Goal: Transaction & Acquisition: Register for event/course

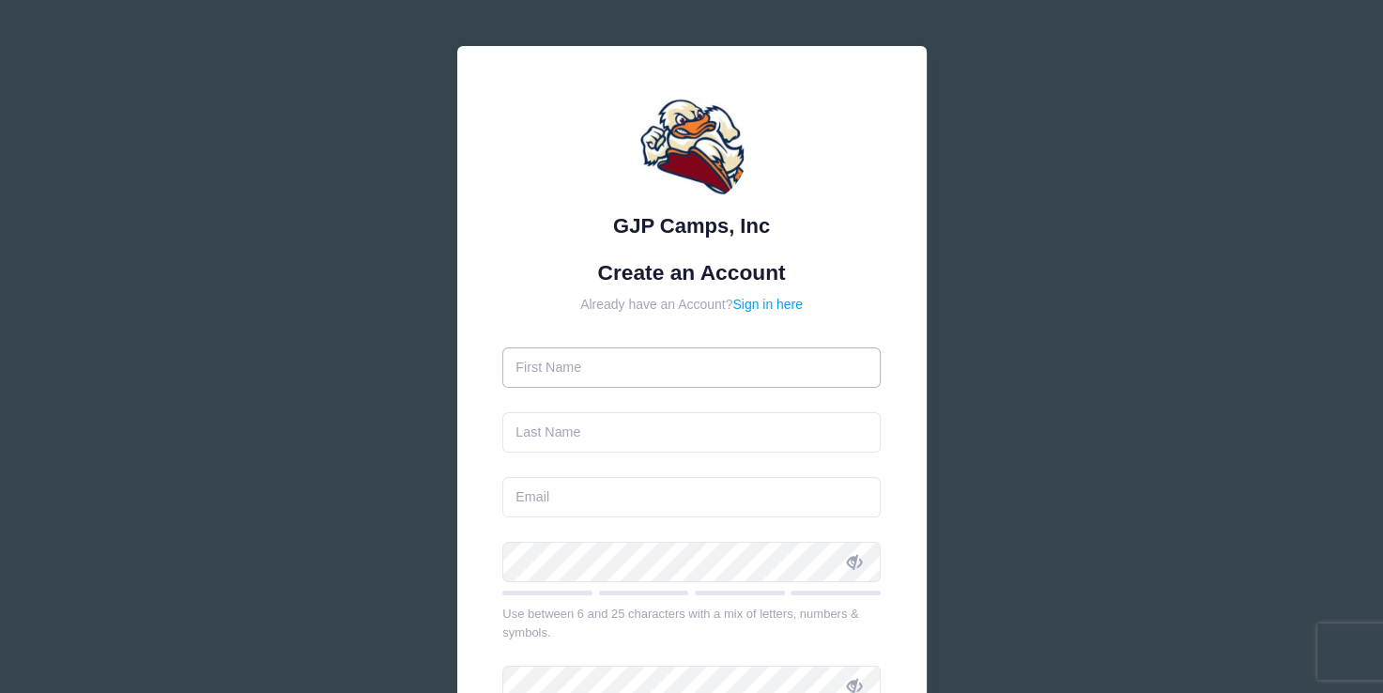
click at [578, 373] on input "text" at bounding box center [691, 367] width 378 height 40
type input "[PERSON_NAME]"
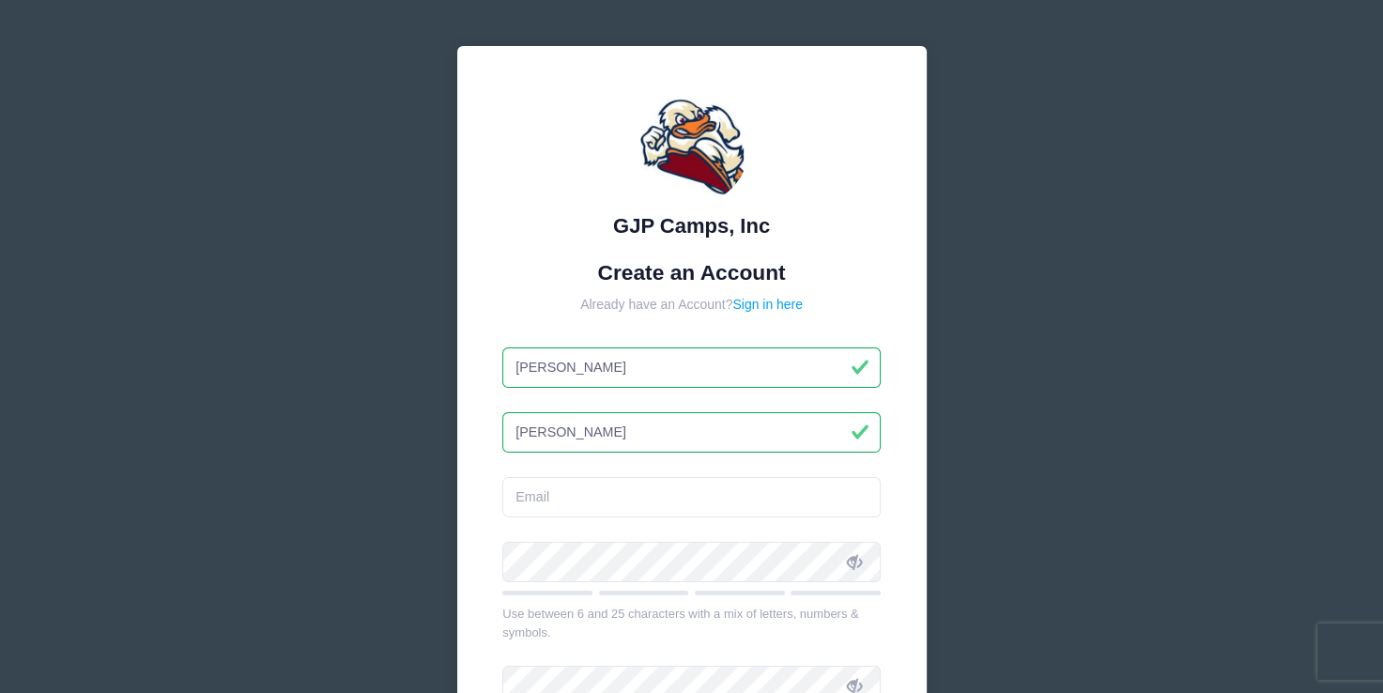
type input "[PERSON_NAME]"
type input "[EMAIL_ADDRESS][DOMAIN_NAME]"
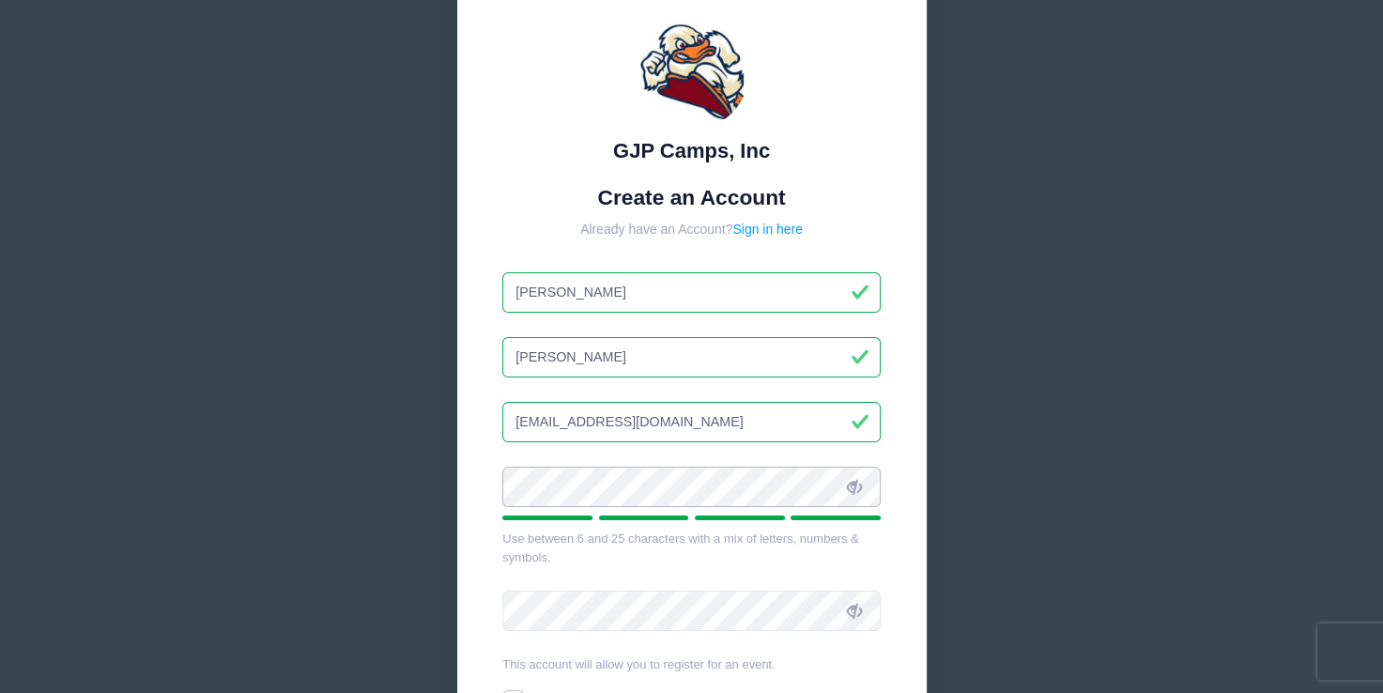
scroll to position [188, 0]
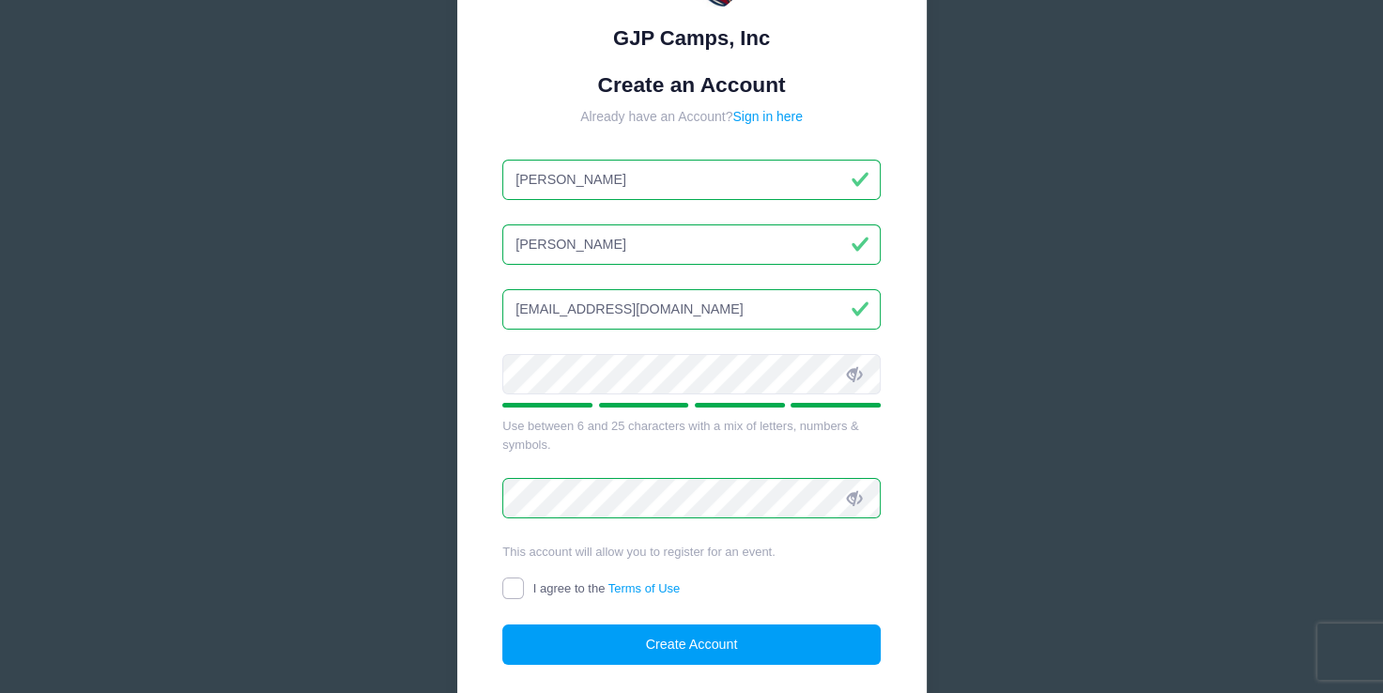
click at [514, 588] on input "I agree to the Terms of Use" at bounding box center [513, 588] width 22 height 22
checkbox input "true"
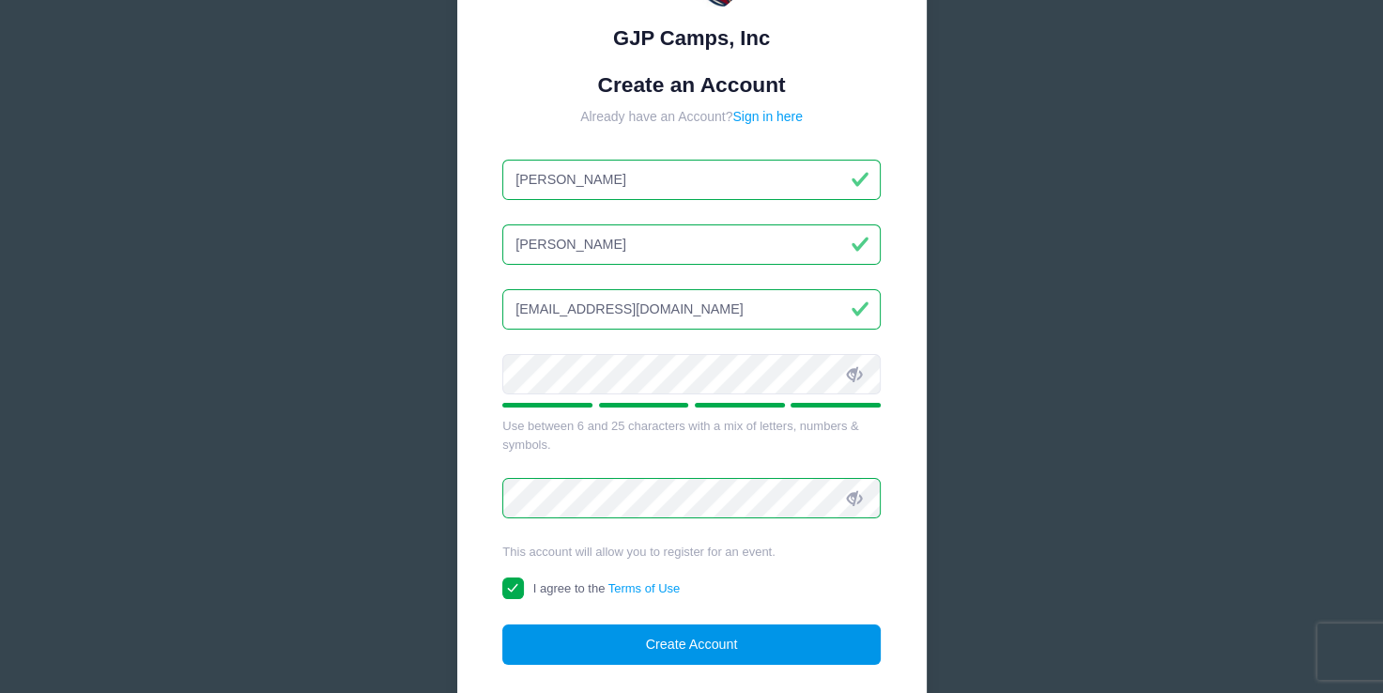
click at [702, 644] on button "Create Account" at bounding box center [691, 644] width 378 height 40
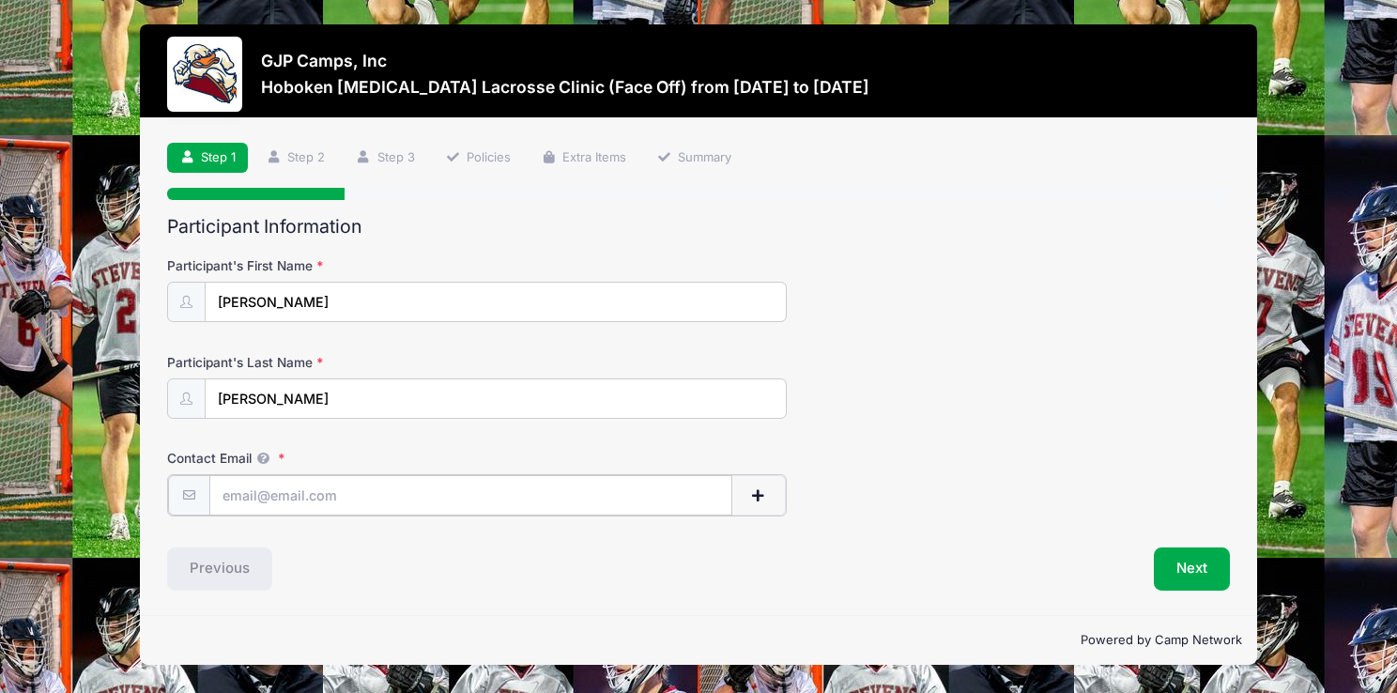
click at [253, 501] on input "Contact Email" at bounding box center [471, 495] width 524 height 40
drag, startPoint x: 256, startPoint y: 501, endPoint x: 1396, endPoint y: 273, distance: 1162.3
click at [612, 417] on form "Participant's First Name Parker Participant's Last Name Ferri Contact Email Con…" at bounding box center [698, 386] width 1063 height 260
type input "pmafplayer@gmail.com"
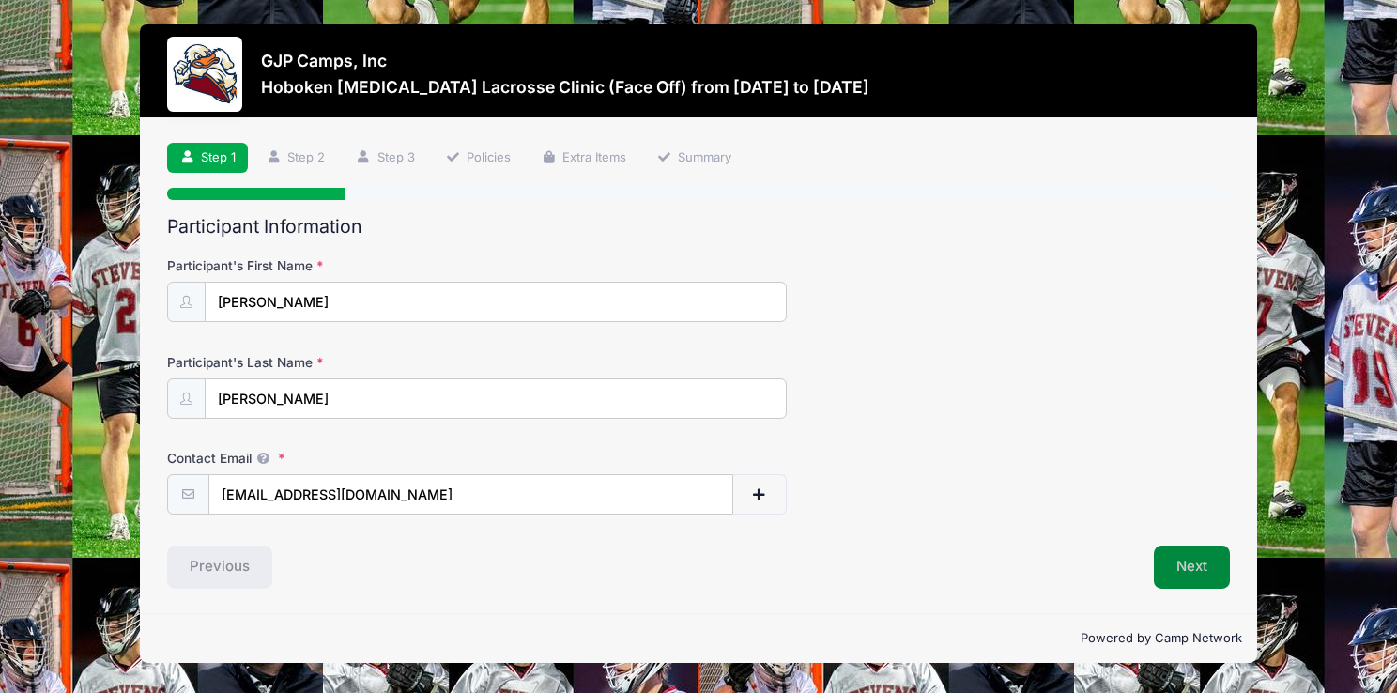
click at [1186, 565] on button "Next" at bounding box center [1192, 566] width 76 height 43
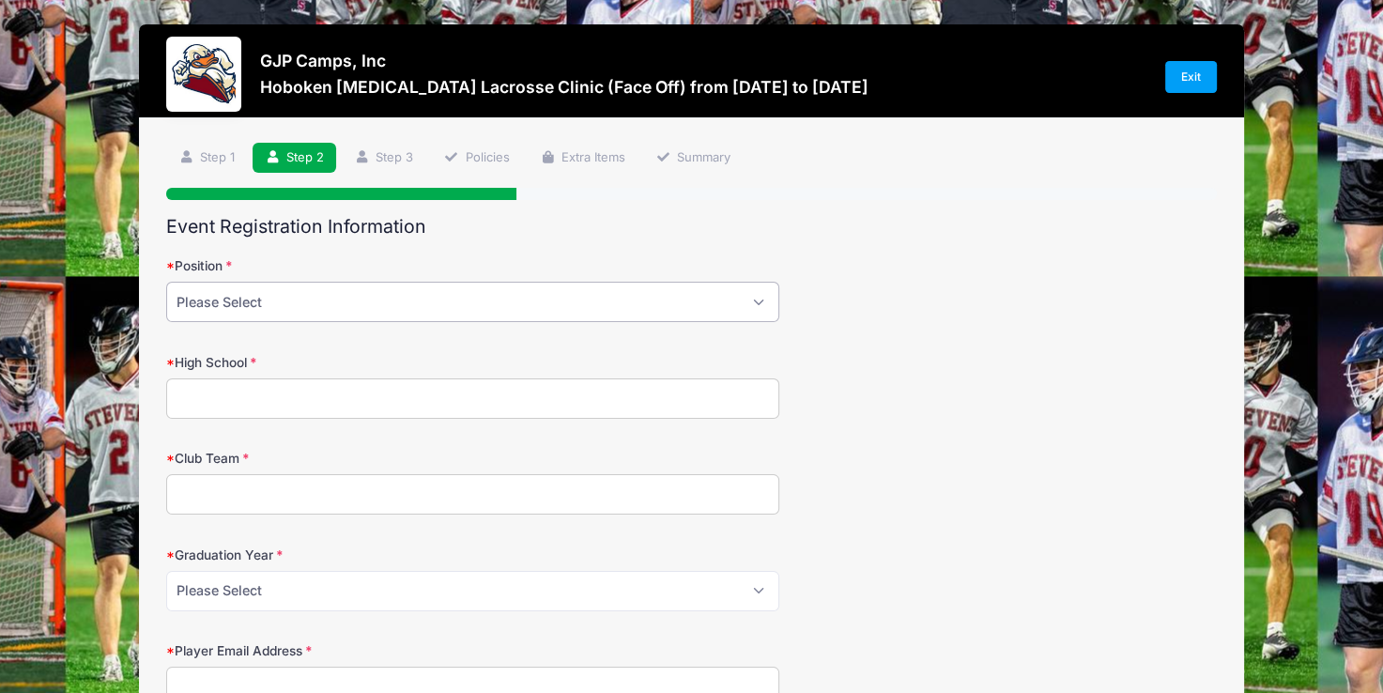
click at [752, 305] on select "Please Select Attack Midfield Defensive Midfield Long Stick Midfield Defense Go…" at bounding box center [472, 302] width 613 height 40
select select "Face Off Midfield"
click at [166, 282] on select "Please Select Attack Midfield Defensive Midfield Long Stick Midfield Defense Go…" at bounding box center [472, 302] width 613 height 40
click at [327, 404] on input "High School" at bounding box center [472, 398] width 613 height 40
drag, startPoint x: 342, startPoint y: 434, endPoint x: 376, endPoint y: 455, distance: 40.1
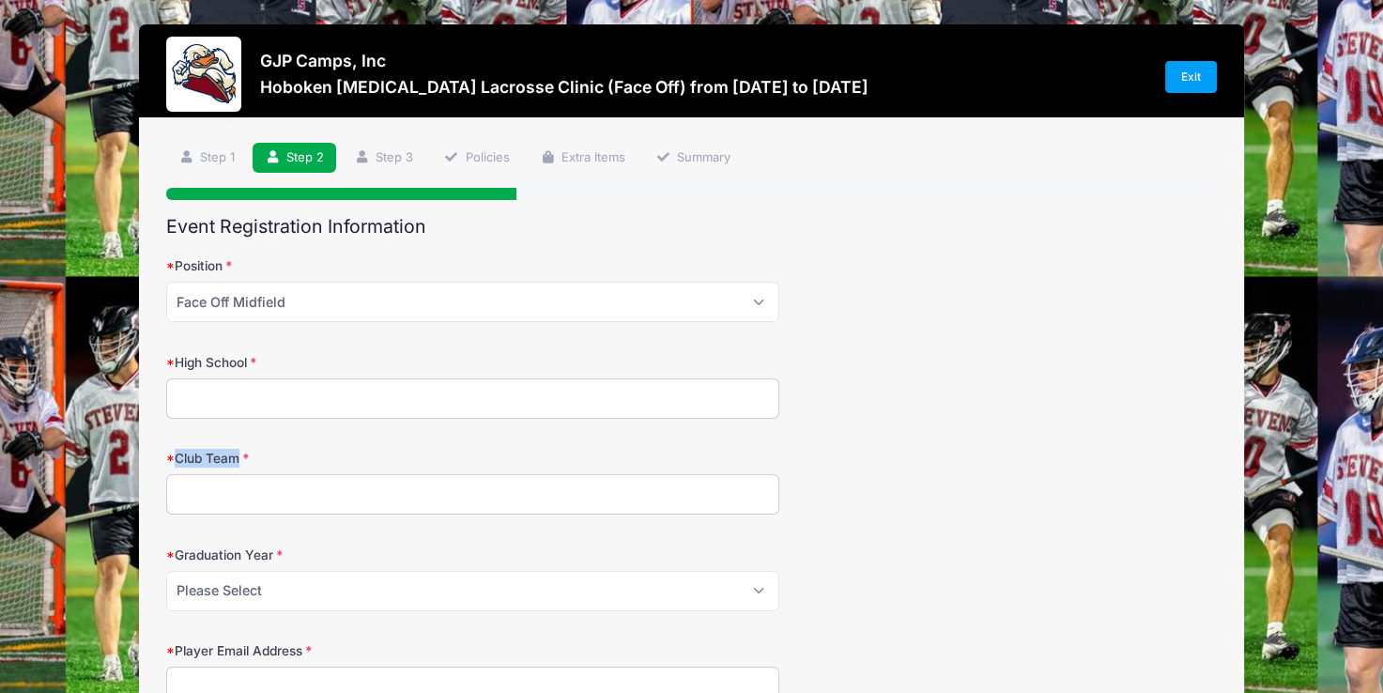
click at [376, 455] on form "Position Please Select Attack Midfield Defensive Midfield Long Stick Midfield D…" at bounding box center [691, 529] width 1051 height 546
drag, startPoint x: 376, startPoint y: 455, endPoint x: 255, endPoint y: 387, distance: 138.3
click at [255, 387] on input "High School" at bounding box center [472, 398] width 613 height 40
type input "Boyertown"
type input "Black Bear"
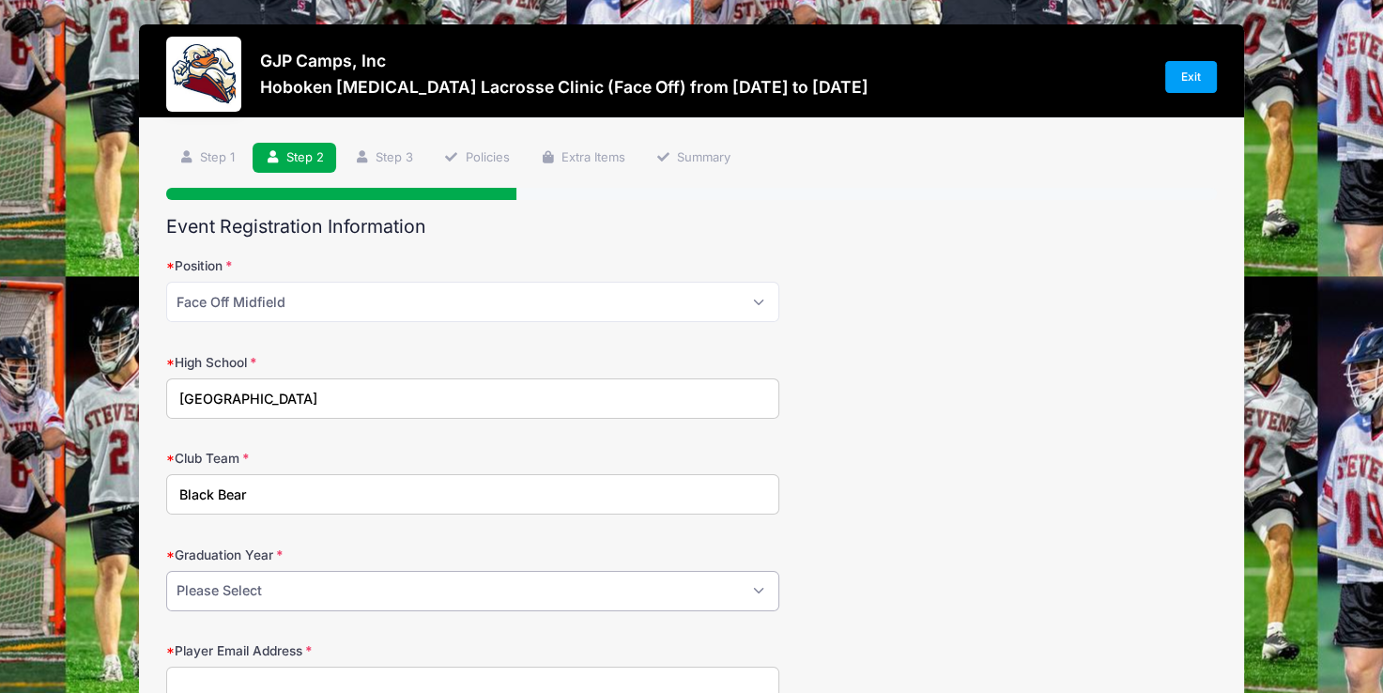
click at [297, 599] on select "Please Select 2027 2028 2029" at bounding box center [472, 591] width 613 height 40
select select "2027"
click at [166, 571] on select "Please Select 2027 2028 2029" at bounding box center [472, 591] width 613 height 40
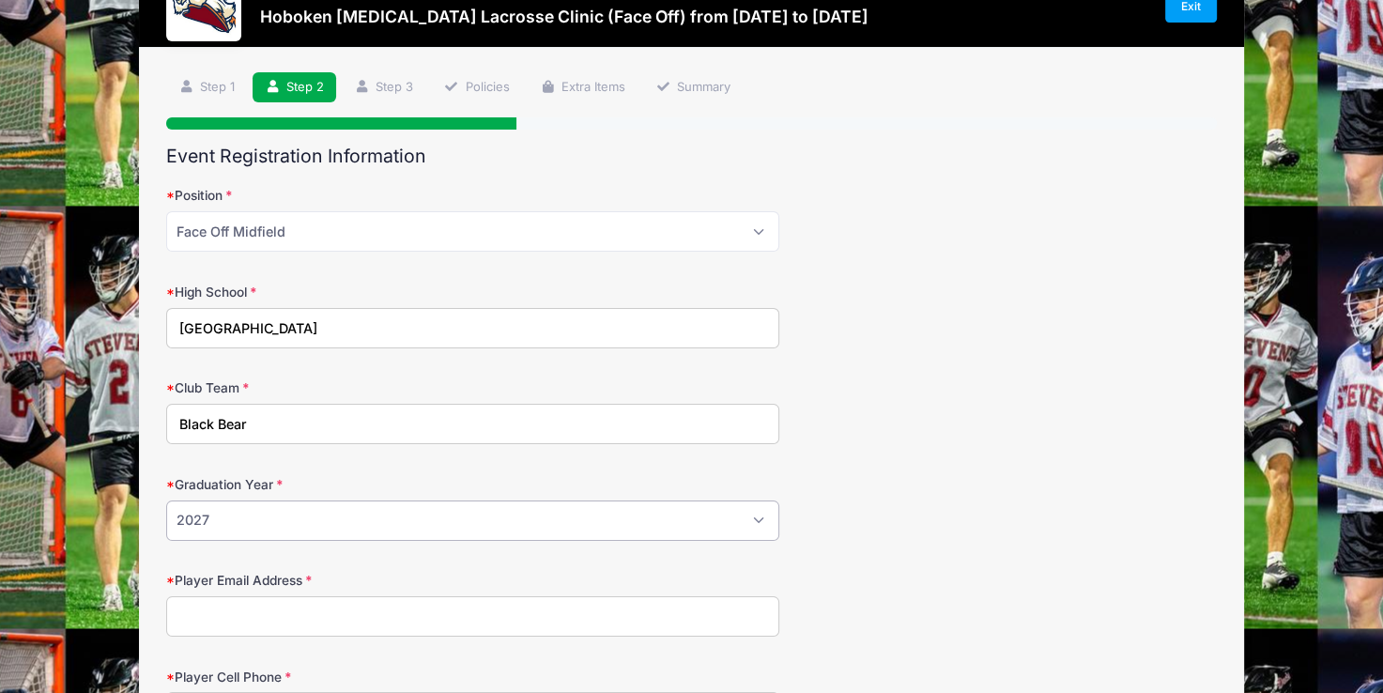
scroll to position [188, 0]
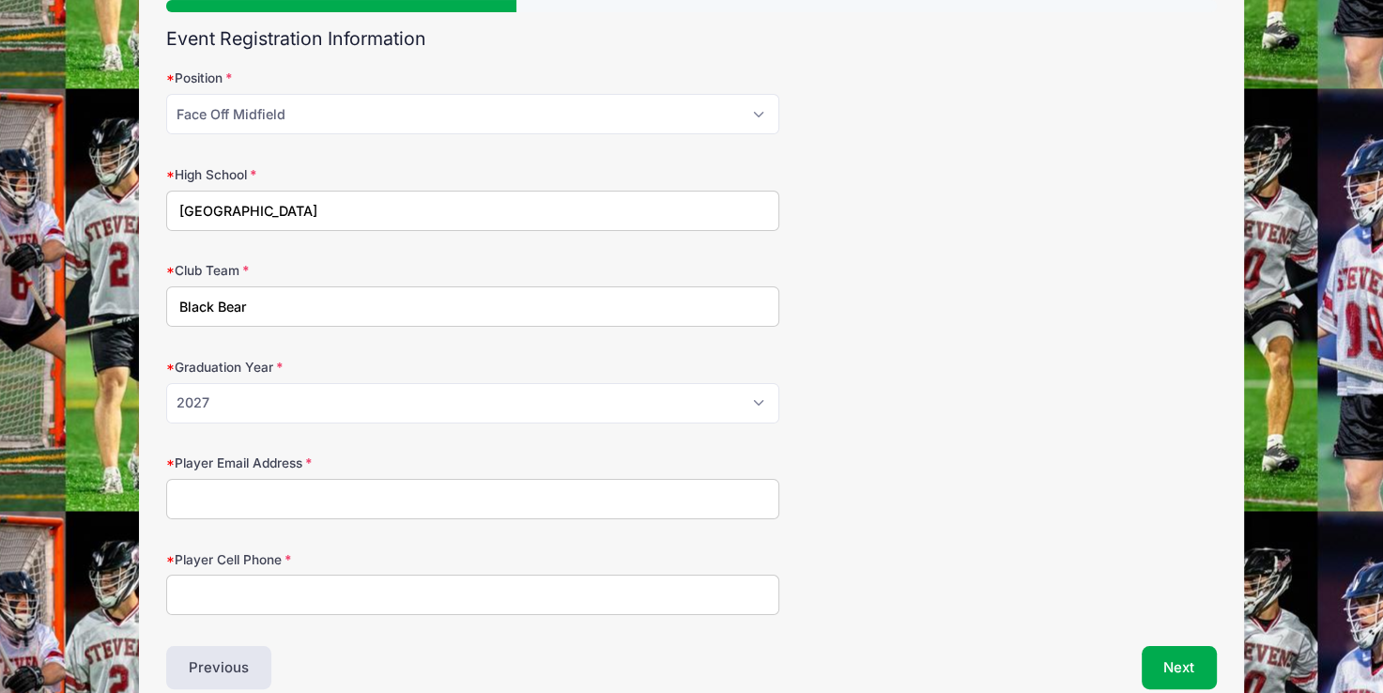
drag, startPoint x: 259, startPoint y: 498, endPoint x: 250, endPoint y: 496, distance: 9.6
click at [259, 498] on input "Player Email Address" at bounding box center [472, 499] width 613 height 40
type input "pmafplayer@gmail.com"
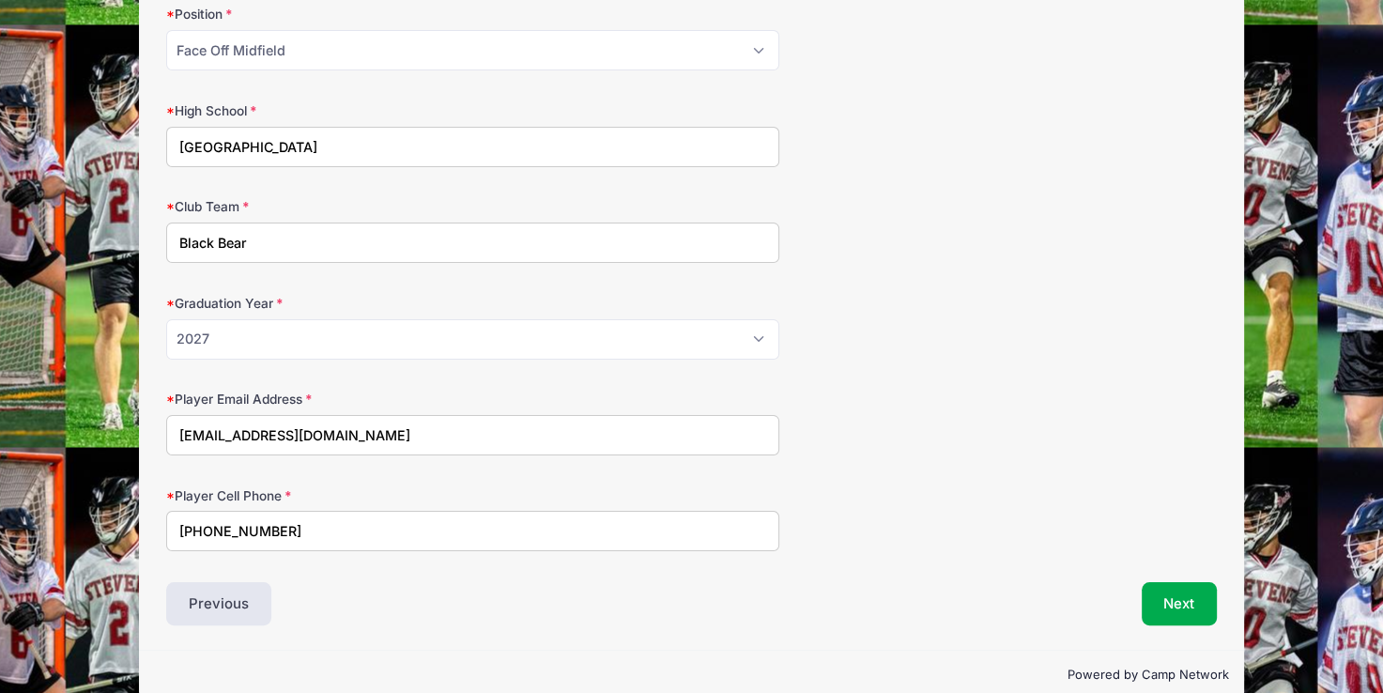
scroll to position [279, 0]
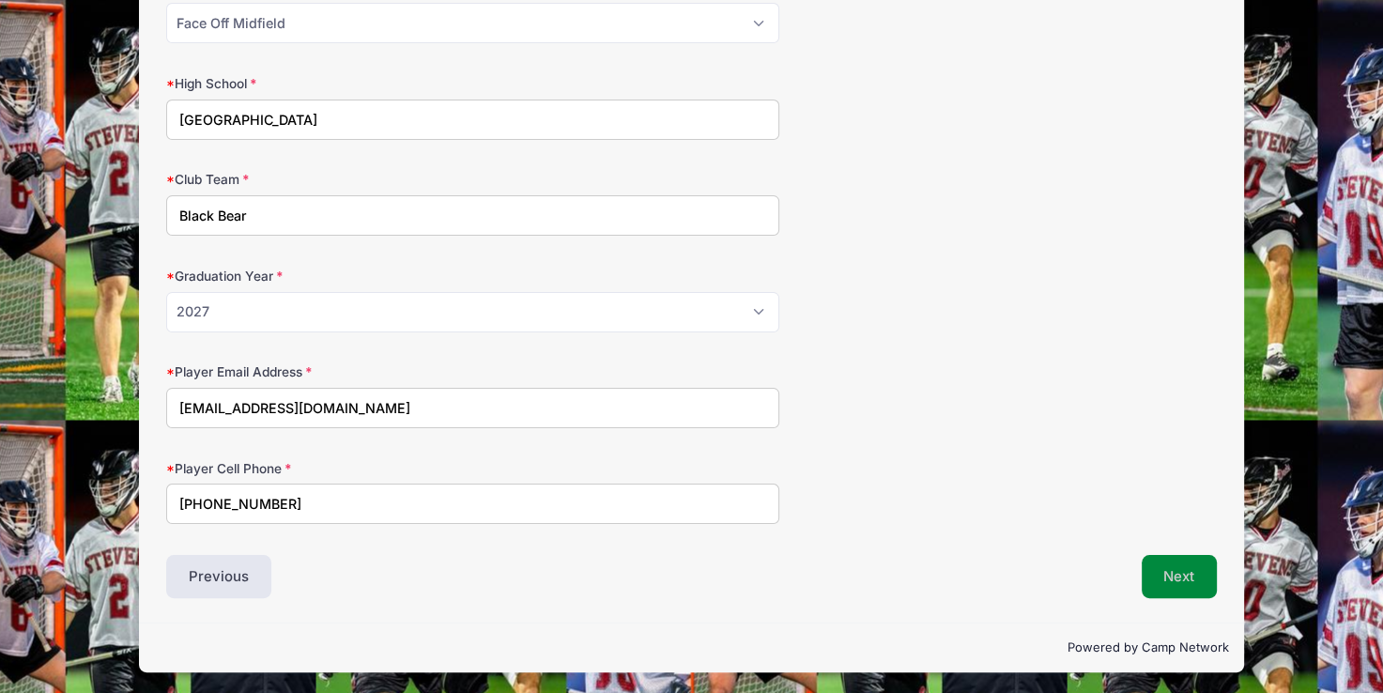
type input "610-999-3989"
click at [1171, 566] on button "Next" at bounding box center [1180, 576] width 76 height 43
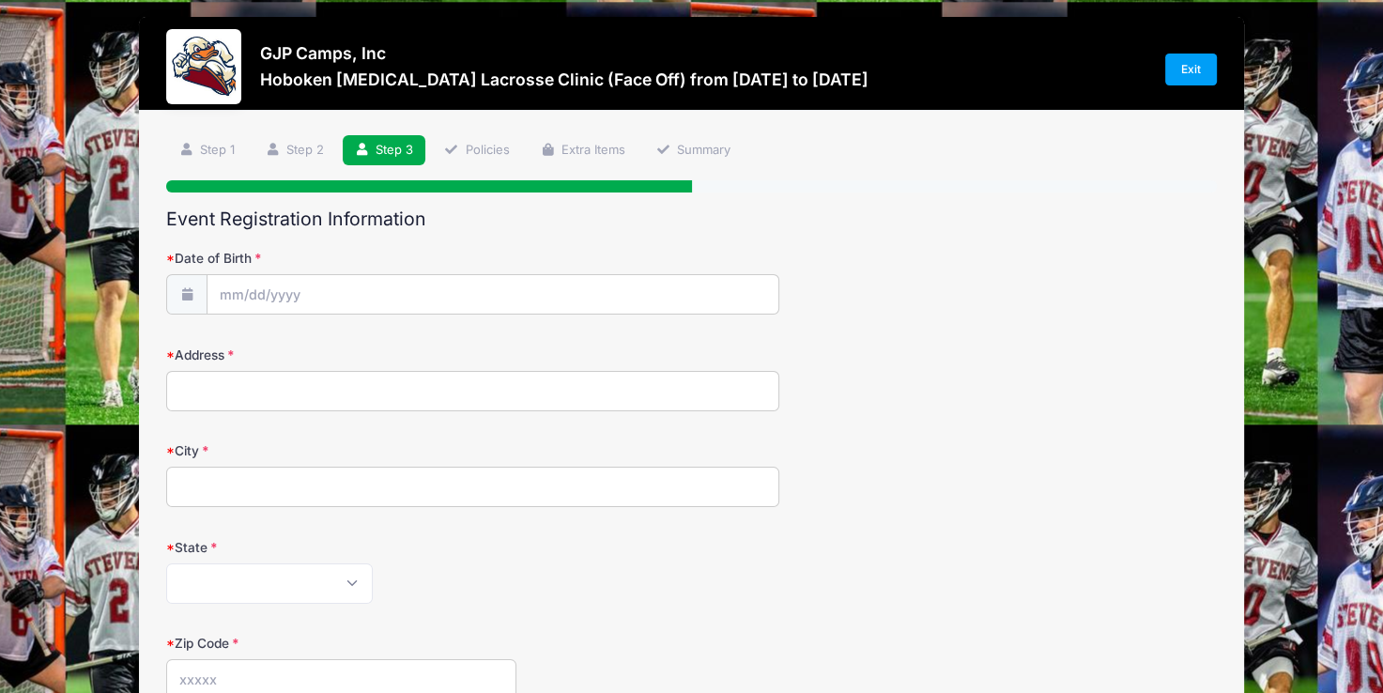
scroll to position [0, 0]
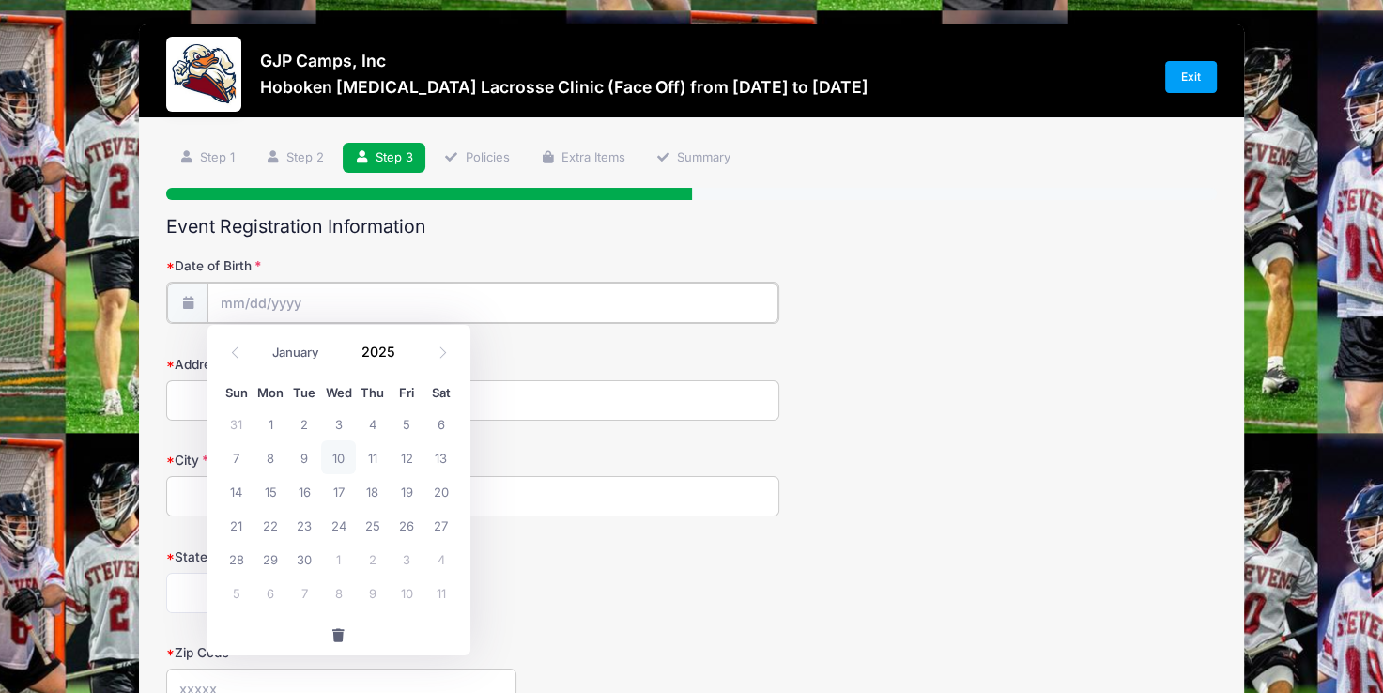
click at [225, 296] on input "Date of Birth" at bounding box center [492, 303] width 571 height 40
click at [228, 306] on input "Date of Birth" at bounding box center [492, 303] width 571 height 40
click at [238, 356] on icon at bounding box center [235, 352] width 12 height 12
click at [238, 355] on icon at bounding box center [235, 352] width 12 height 12
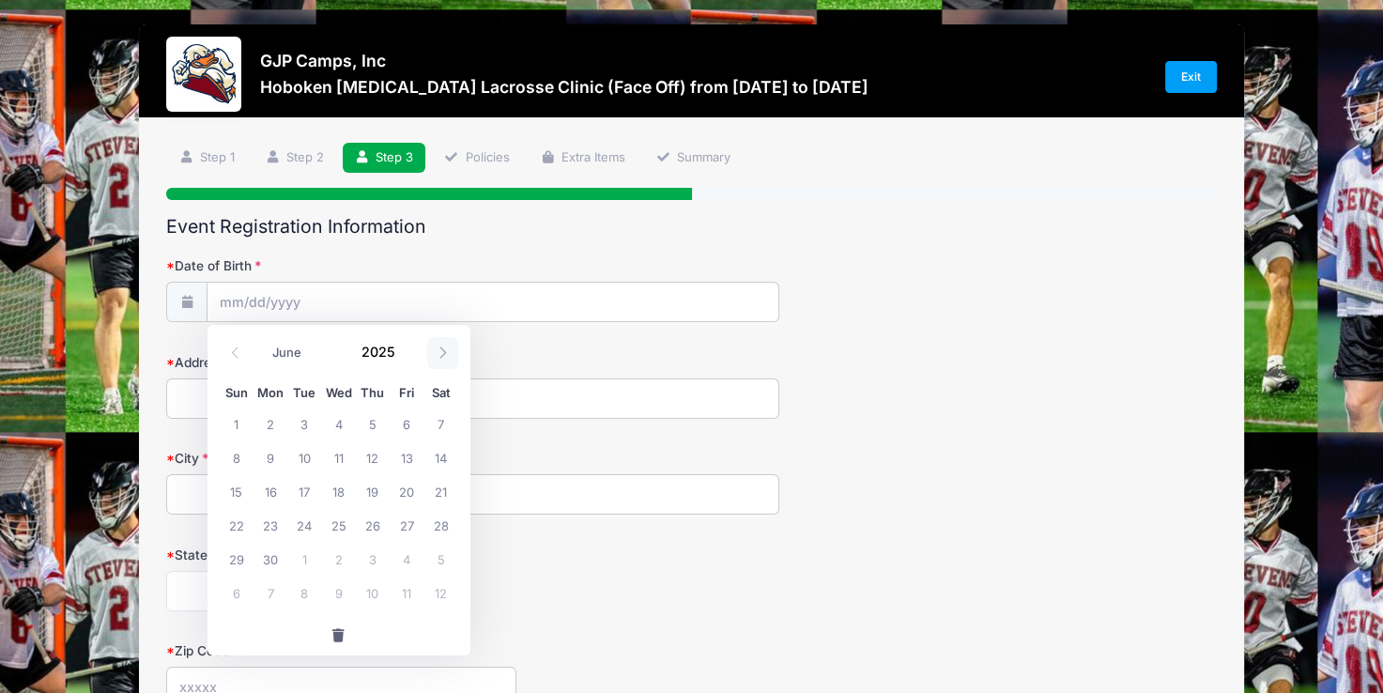
click at [439, 362] on span at bounding box center [442, 353] width 31 height 32
click at [439, 356] on icon at bounding box center [443, 352] width 12 height 12
click at [238, 348] on icon at bounding box center [235, 352] width 12 height 12
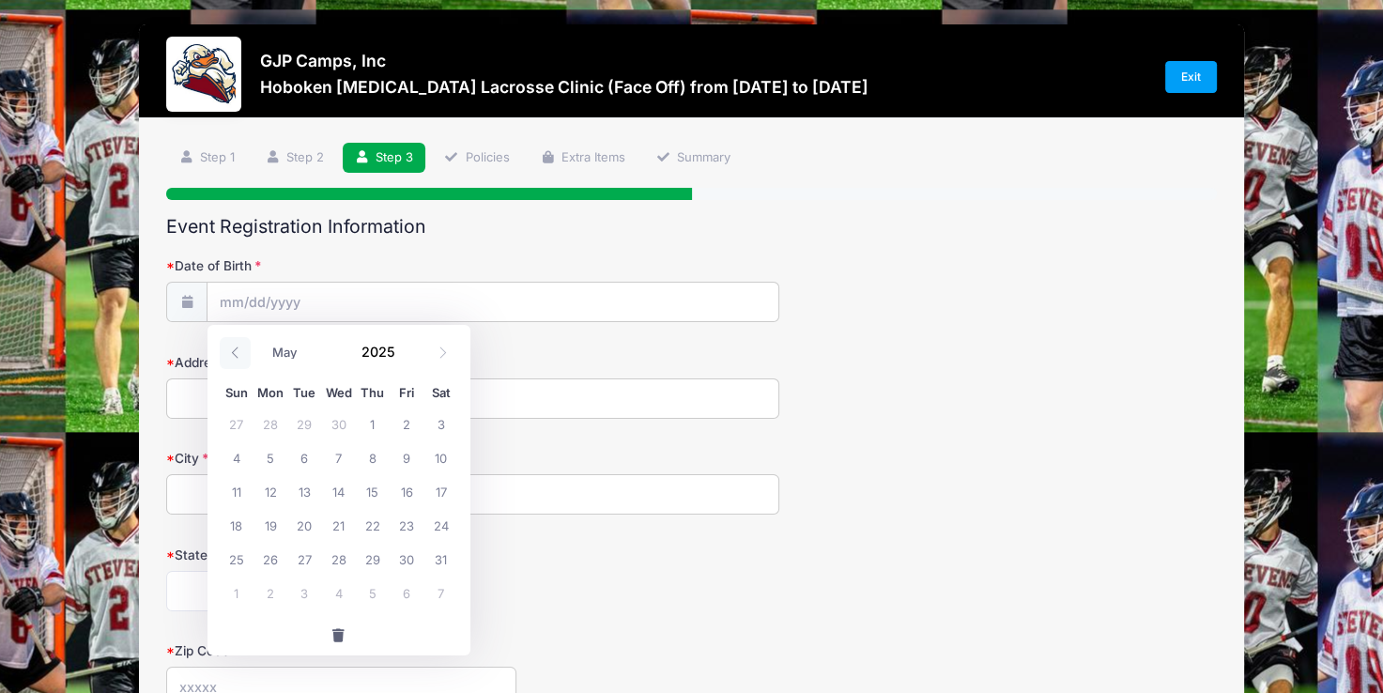
click at [238, 348] on icon at bounding box center [235, 352] width 12 height 12
select select "0"
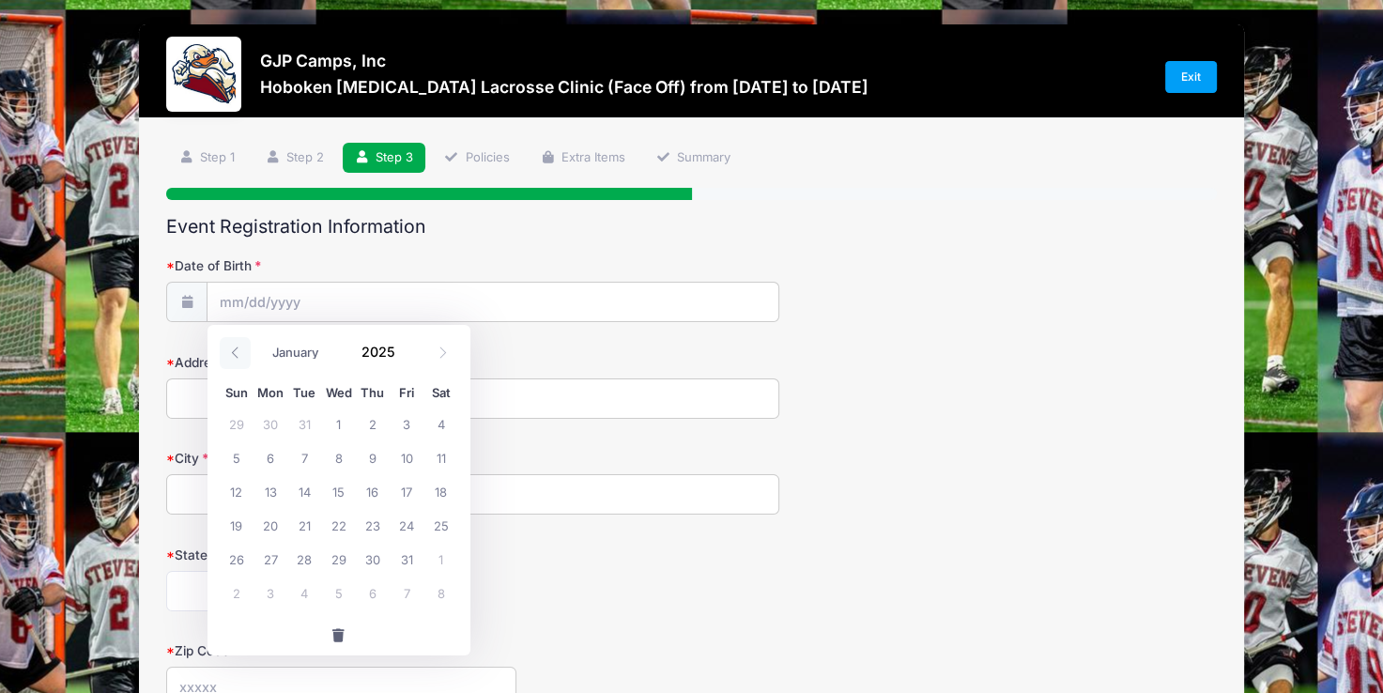
click at [238, 348] on icon at bounding box center [235, 352] width 12 height 12
type input "2024"
click at [238, 348] on icon at bounding box center [235, 352] width 12 height 12
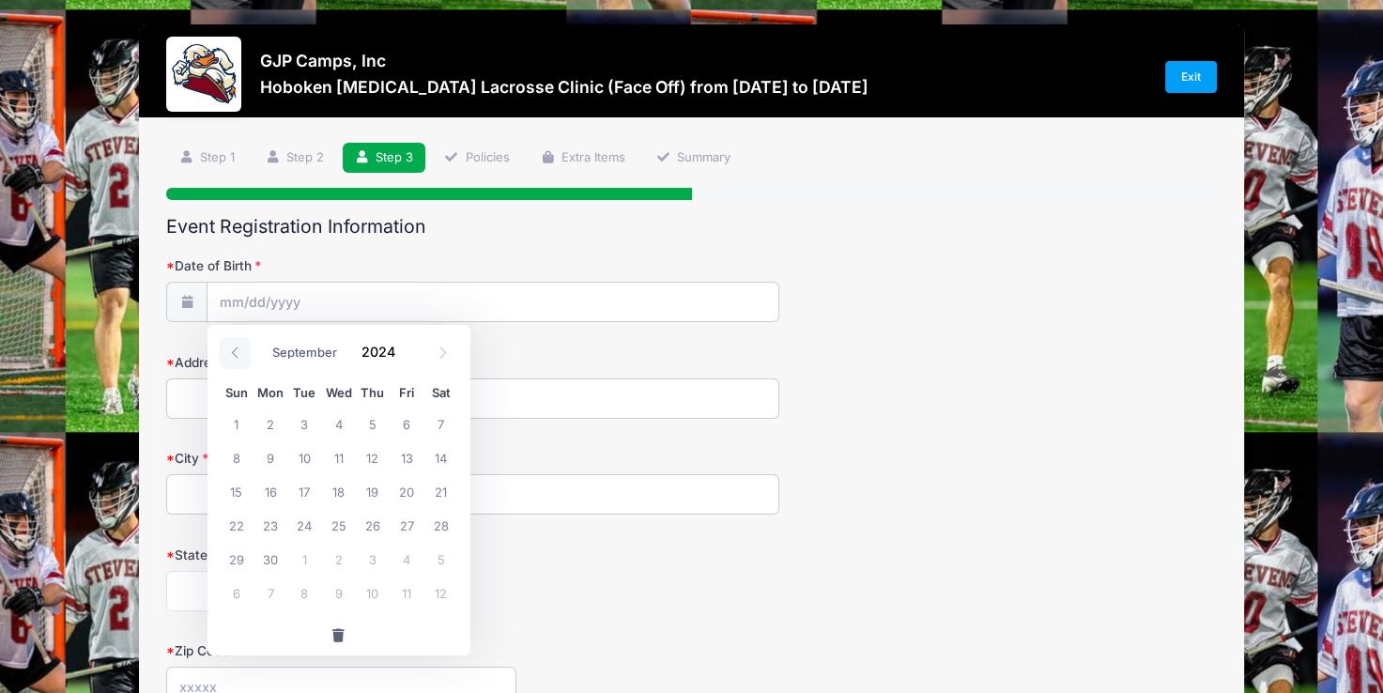
click at [238, 348] on icon at bounding box center [235, 352] width 12 height 12
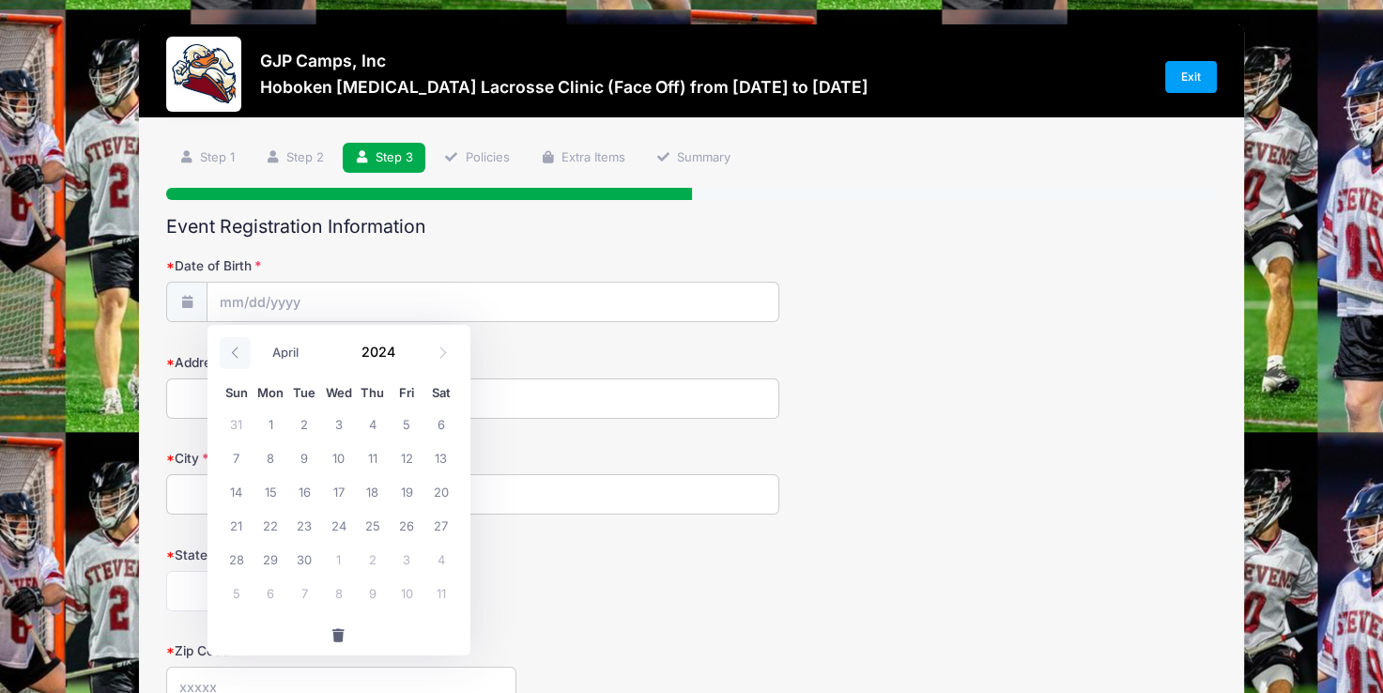
click at [238, 348] on icon at bounding box center [235, 352] width 12 height 12
select select "0"
click at [238, 348] on icon at bounding box center [235, 352] width 12 height 12
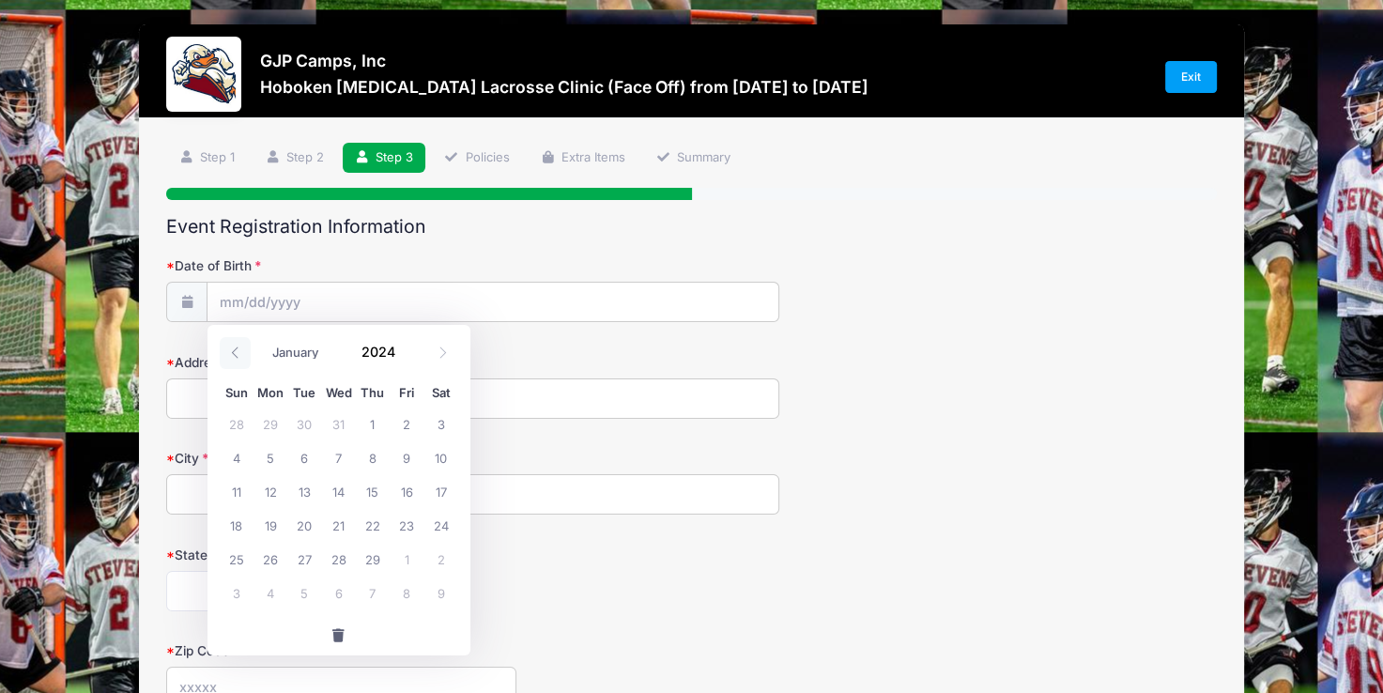
type input "2023"
click at [238, 348] on icon at bounding box center [235, 352] width 12 height 12
select select "10"
drag, startPoint x: 238, startPoint y: 348, endPoint x: 380, endPoint y: 344, distance: 141.8
click at [380, 344] on input "2023" at bounding box center [383, 352] width 61 height 28
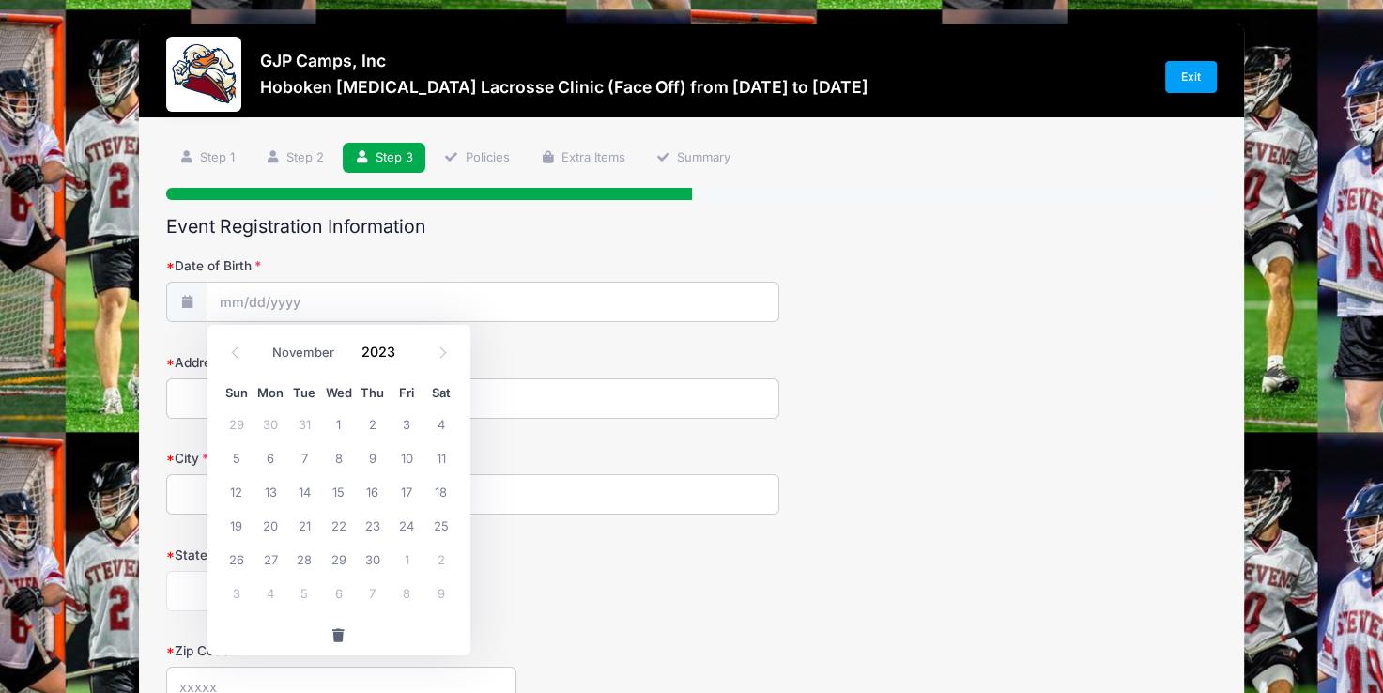
click at [338, 633] on span "button" at bounding box center [338, 635] width 17 height 13
type input "2025"
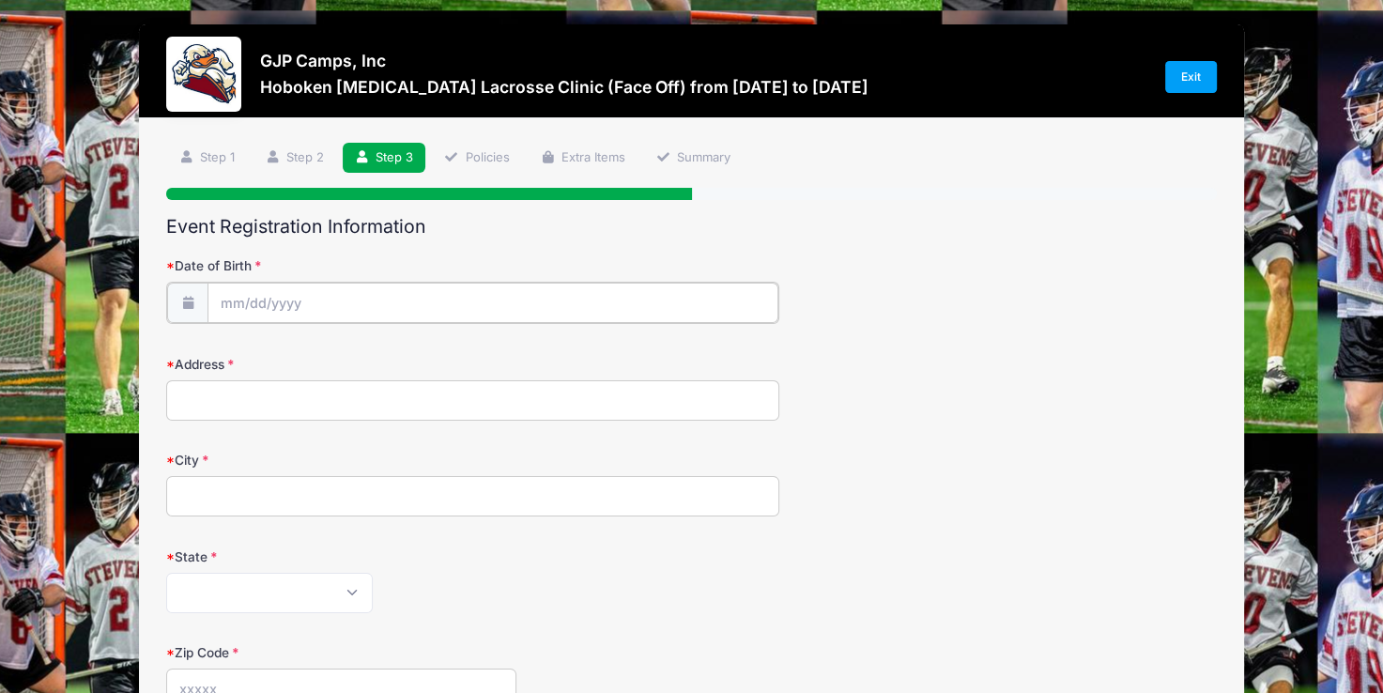
click at [236, 303] on input "Date of Birth" at bounding box center [492, 303] width 571 height 40
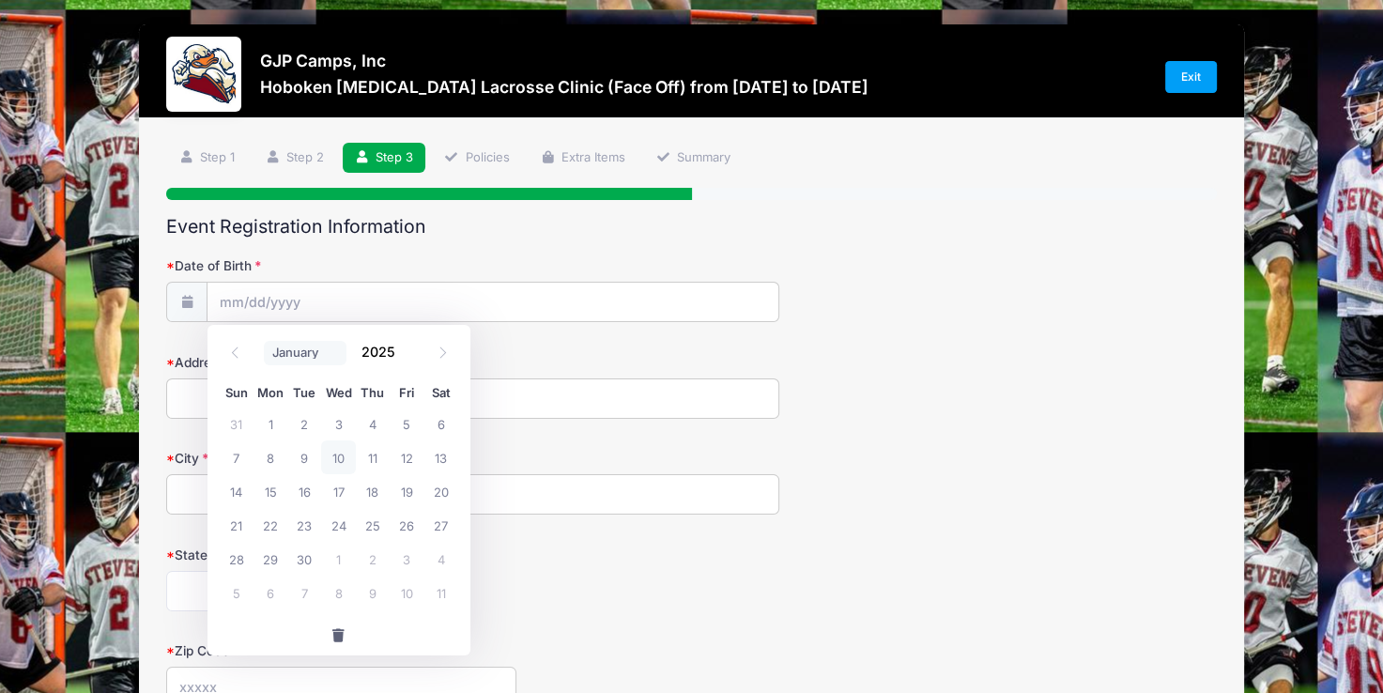
click at [311, 345] on select "January February March April May June July August September October November De…" at bounding box center [306, 353] width 84 height 24
select select "0"
click at [264, 341] on select "January February March April May June July August September October November De…" at bounding box center [306, 353] width 84 height 24
click at [368, 351] on input "2025" at bounding box center [383, 352] width 61 height 28
click at [391, 345] on input "2025" at bounding box center [383, 352] width 61 height 28
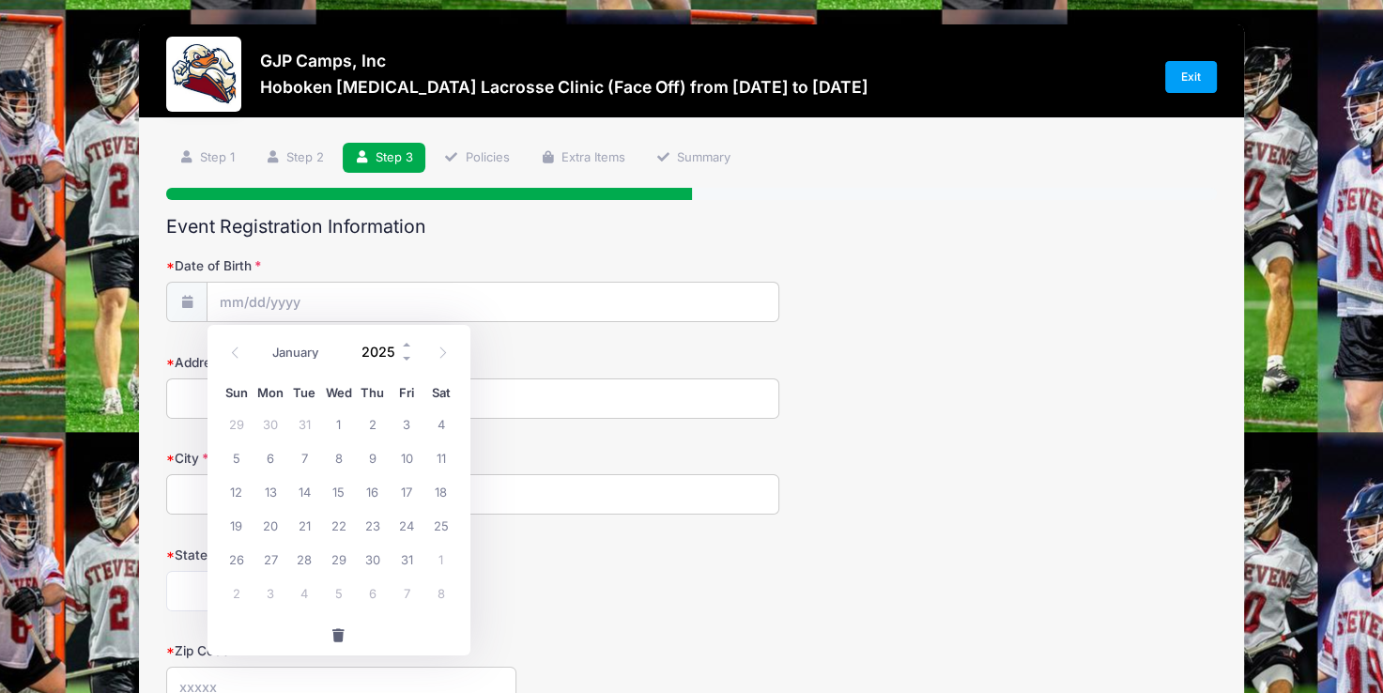
click at [394, 356] on input "2025" at bounding box center [383, 352] width 61 height 28
click at [409, 341] on span at bounding box center [407, 345] width 13 height 14
click at [406, 360] on span at bounding box center [407, 359] width 13 height 14
click at [406, 361] on span at bounding box center [407, 359] width 13 height 14
click at [405, 362] on span at bounding box center [407, 359] width 13 height 14
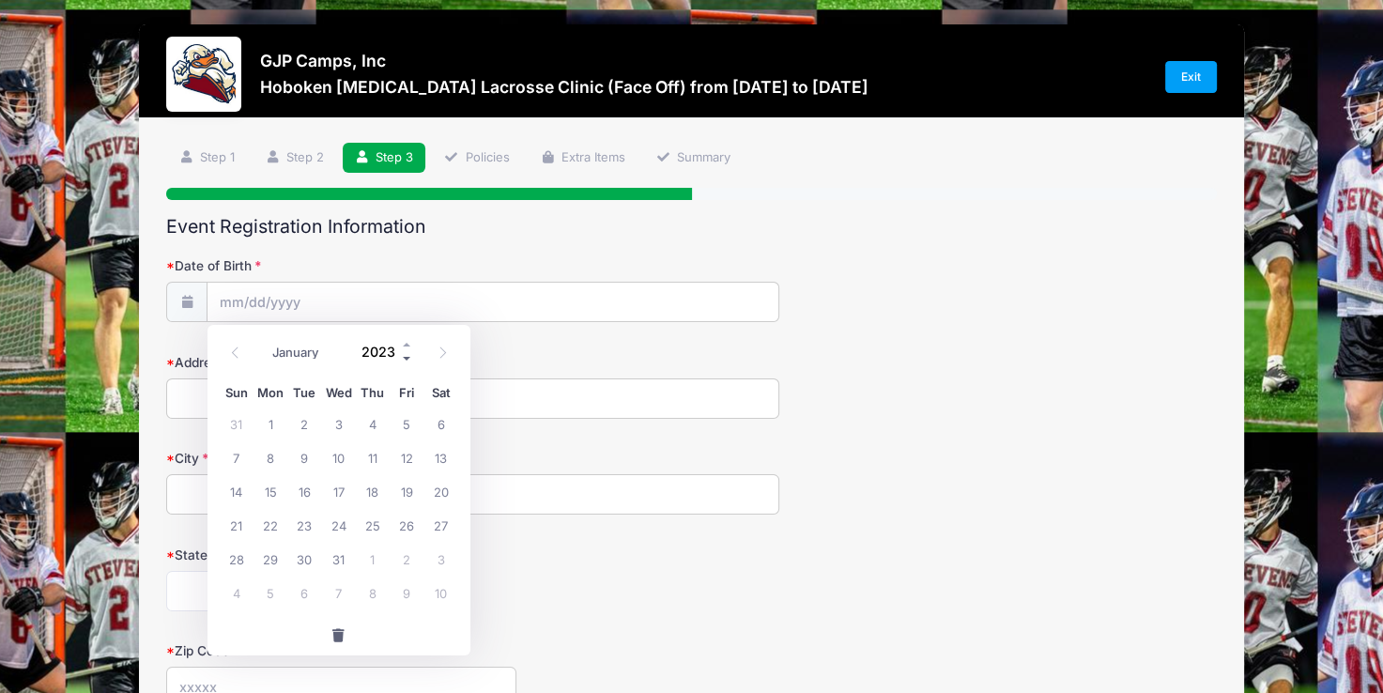
click at [405, 362] on span at bounding box center [407, 359] width 13 height 14
click at [406, 361] on span at bounding box center [407, 359] width 13 height 14
click at [406, 360] on span at bounding box center [407, 359] width 13 height 14
click at [405, 359] on span at bounding box center [407, 359] width 13 height 14
click at [406, 354] on span at bounding box center [407, 359] width 13 height 14
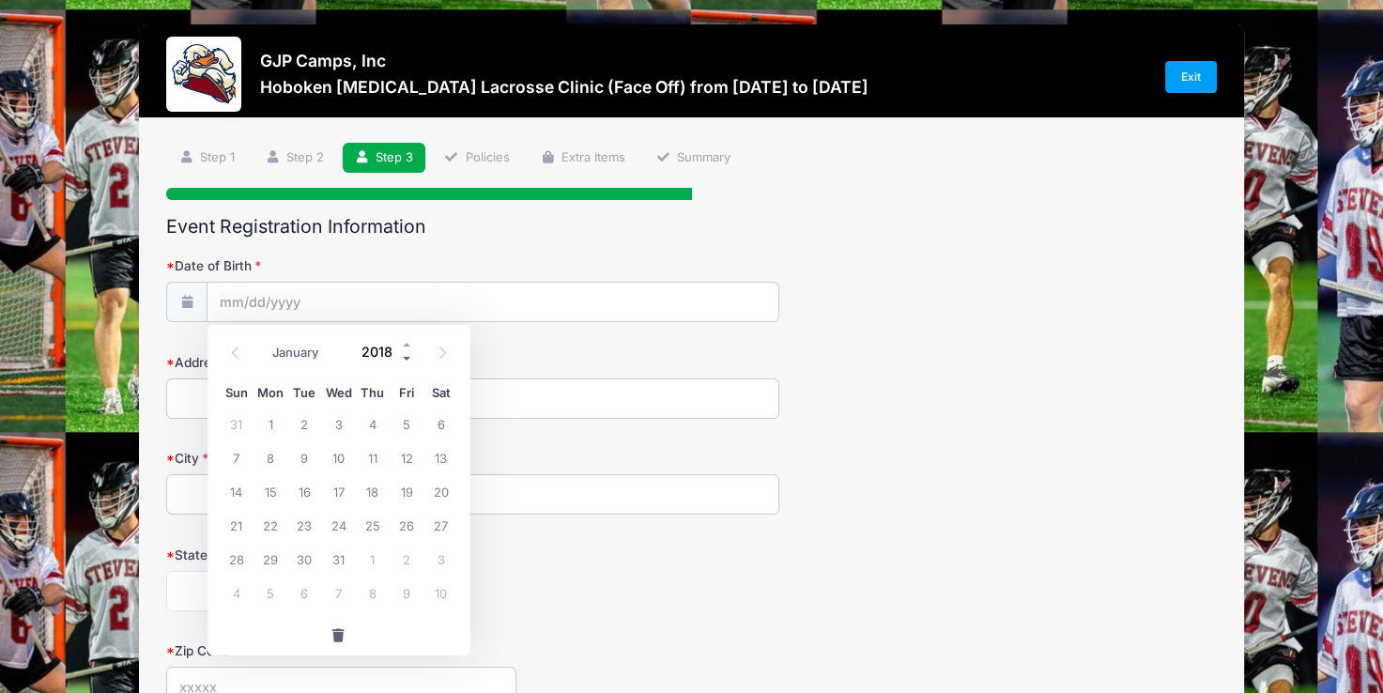
click at [406, 354] on span at bounding box center [407, 359] width 13 height 14
click at [408, 354] on span at bounding box center [407, 359] width 13 height 14
click at [409, 353] on span at bounding box center [407, 359] width 13 height 14
click at [408, 352] on span at bounding box center [407, 359] width 13 height 14
click at [409, 352] on span at bounding box center [407, 359] width 13 height 14
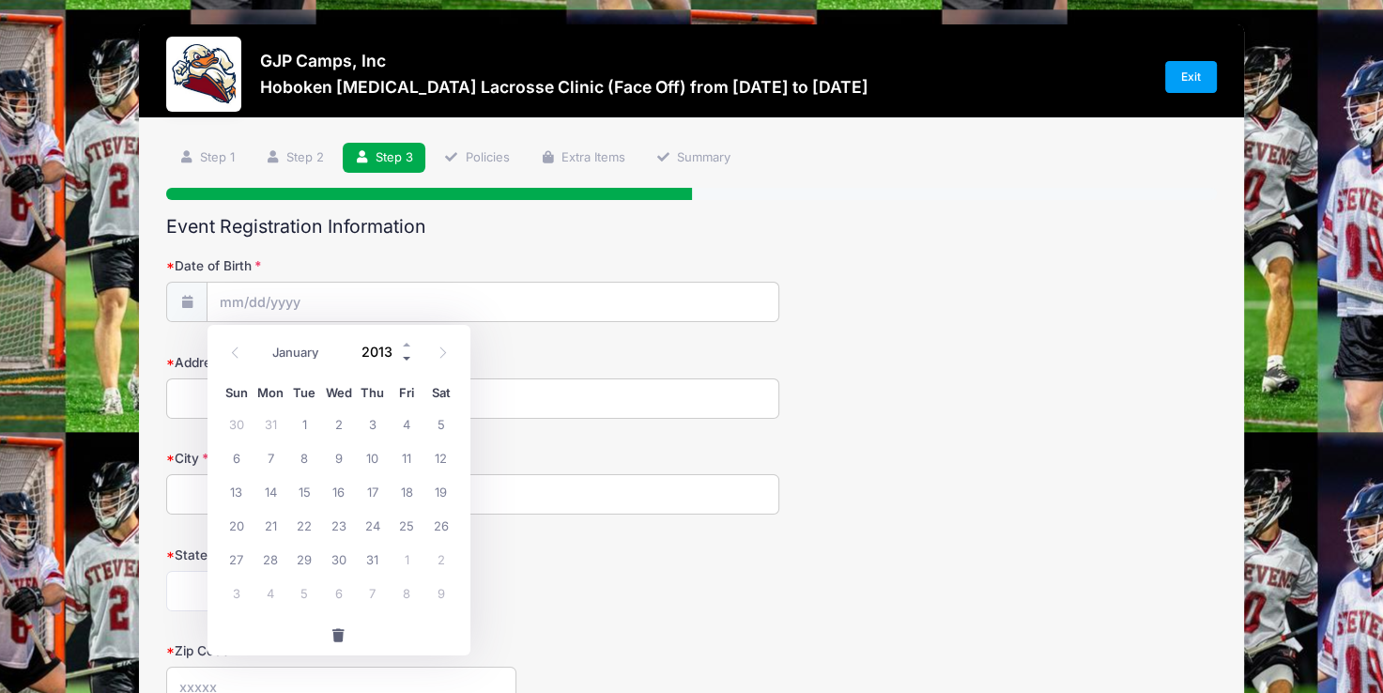
click at [410, 352] on span at bounding box center [407, 359] width 13 height 14
click at [411, 352] on span at bounding box center [407, 359] width 13 height 14
click at [409, 359] on span at bounding box center [407, 359] width 13 height 14
click at [404, 360] on span at bounding box center [407, 359] width 13 height 14
type input "2009"
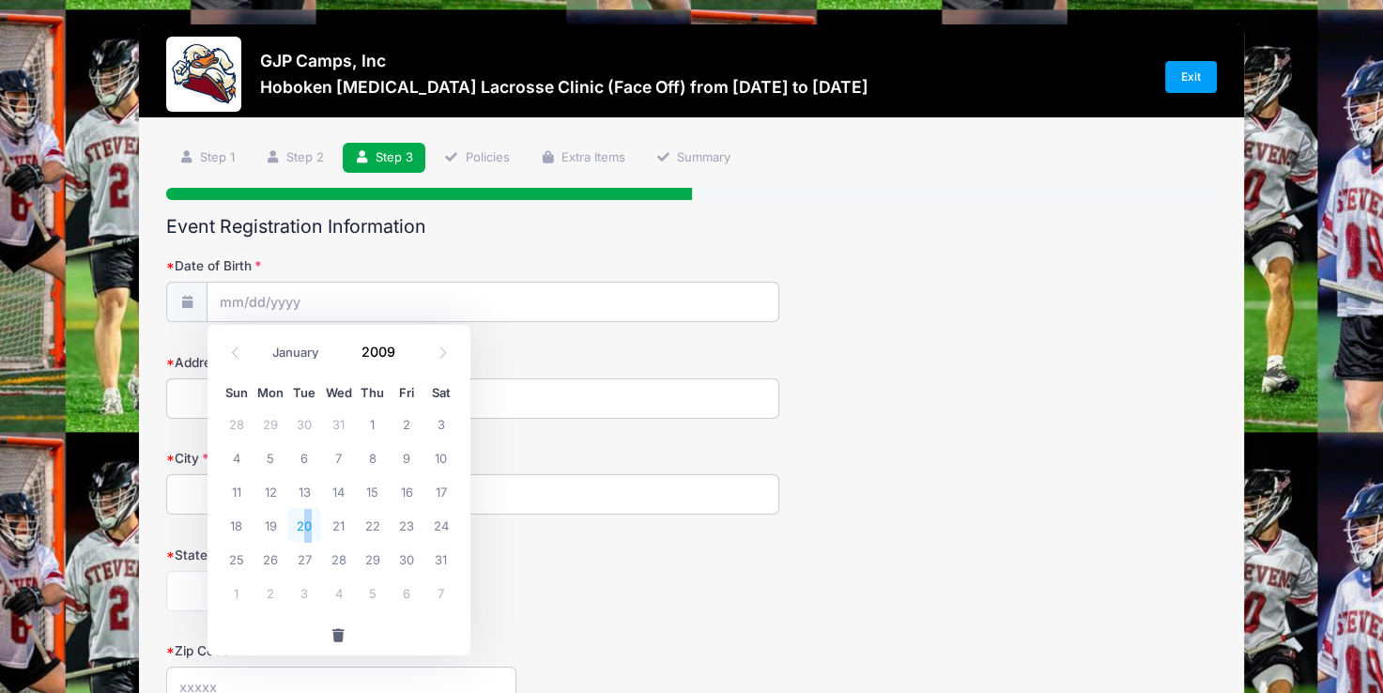
click at [308, 522] on span "20" at bounding box center [304, 525] width 34 height 34
type input "01/20/2009"
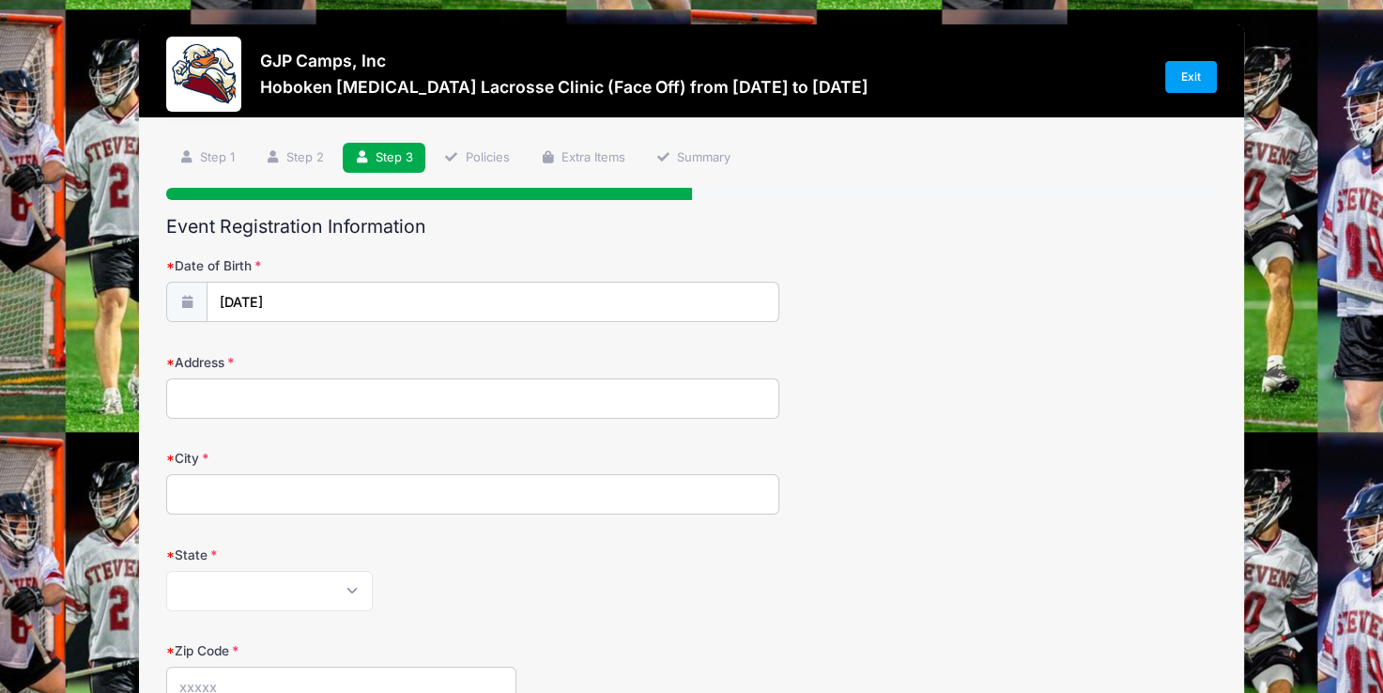
drag, startPoint x: 206, startPoint y: 399, endPoint x: 154, endPoint y: 404, distance: 51.8
click at [206, 399] on input "Address" at bounding box center [472, 398] width 613 height 40
type input "2508 Kristen Lane"
type input "Gilbertsville"
select select "PA"
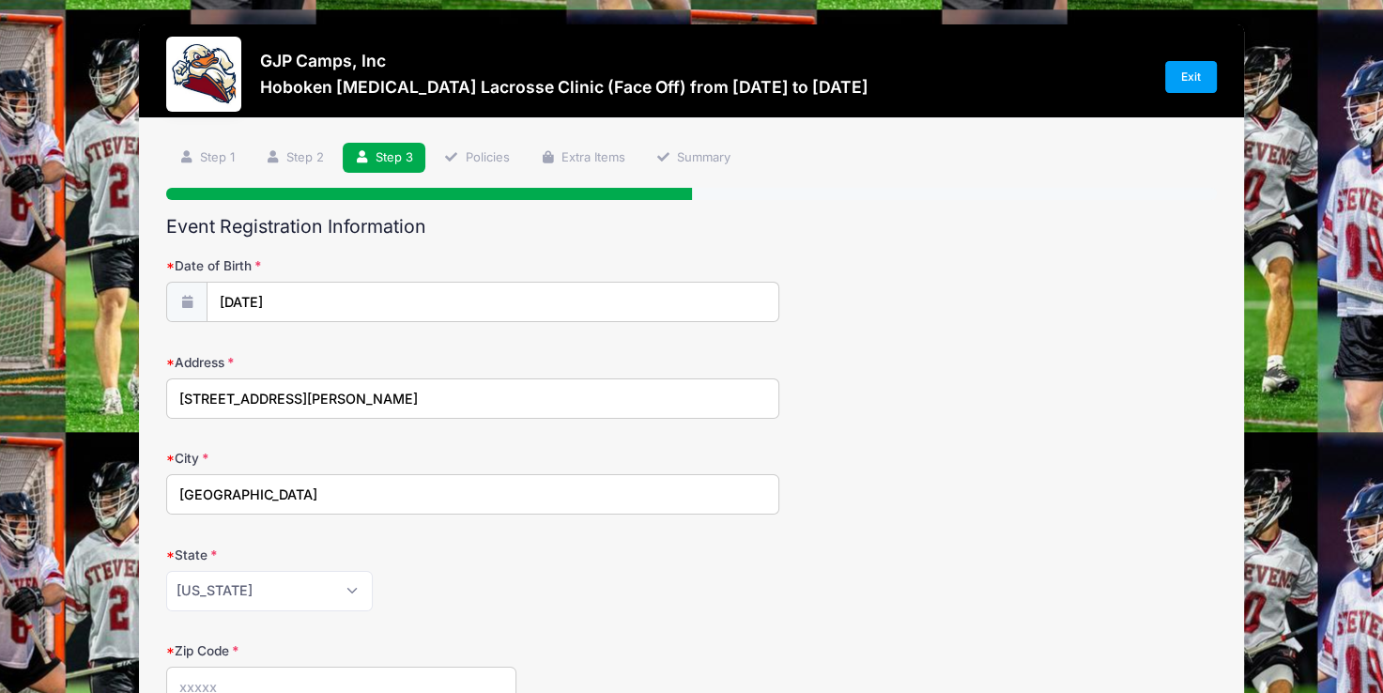
scroll to position [11, 0]
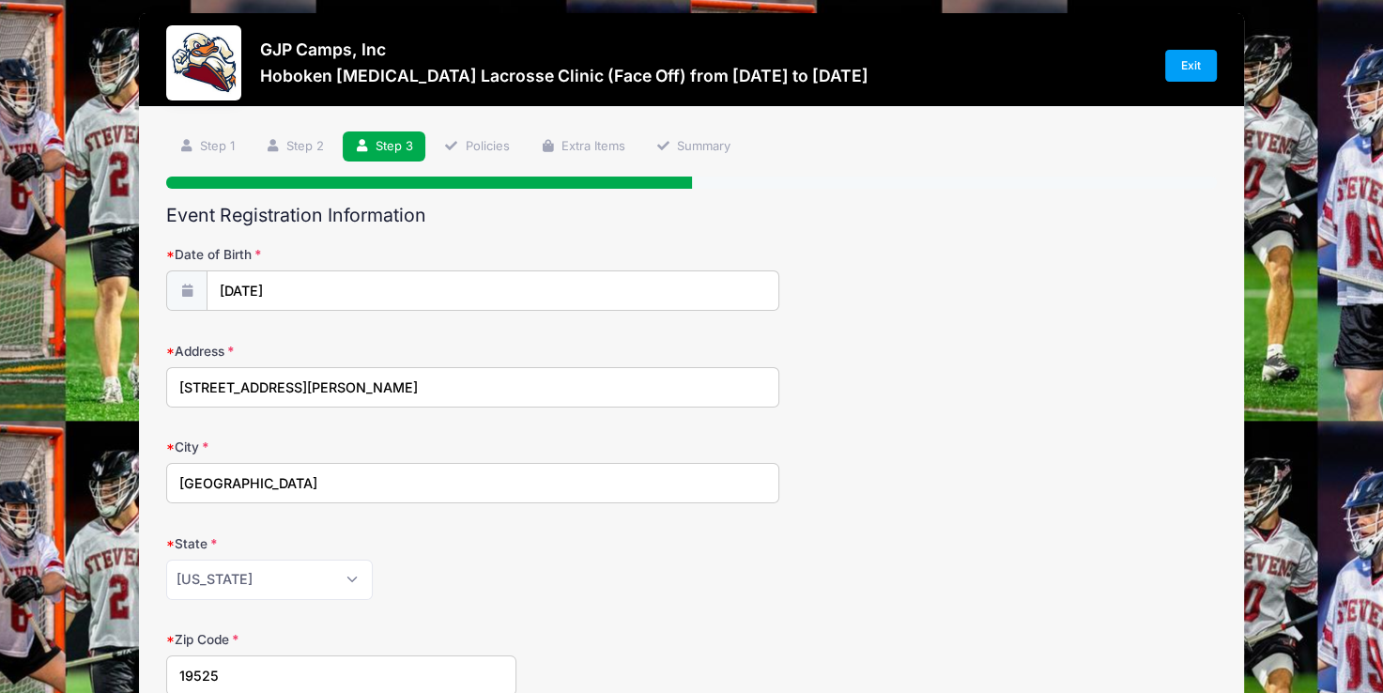
type input "19525"
click at [574, 427] on form "Date of Birth 01/20/2009 Address 2508 Kristen Lane City Gilbertsville State Ala…" at bounding box center [691, 674] width 1051 height 858
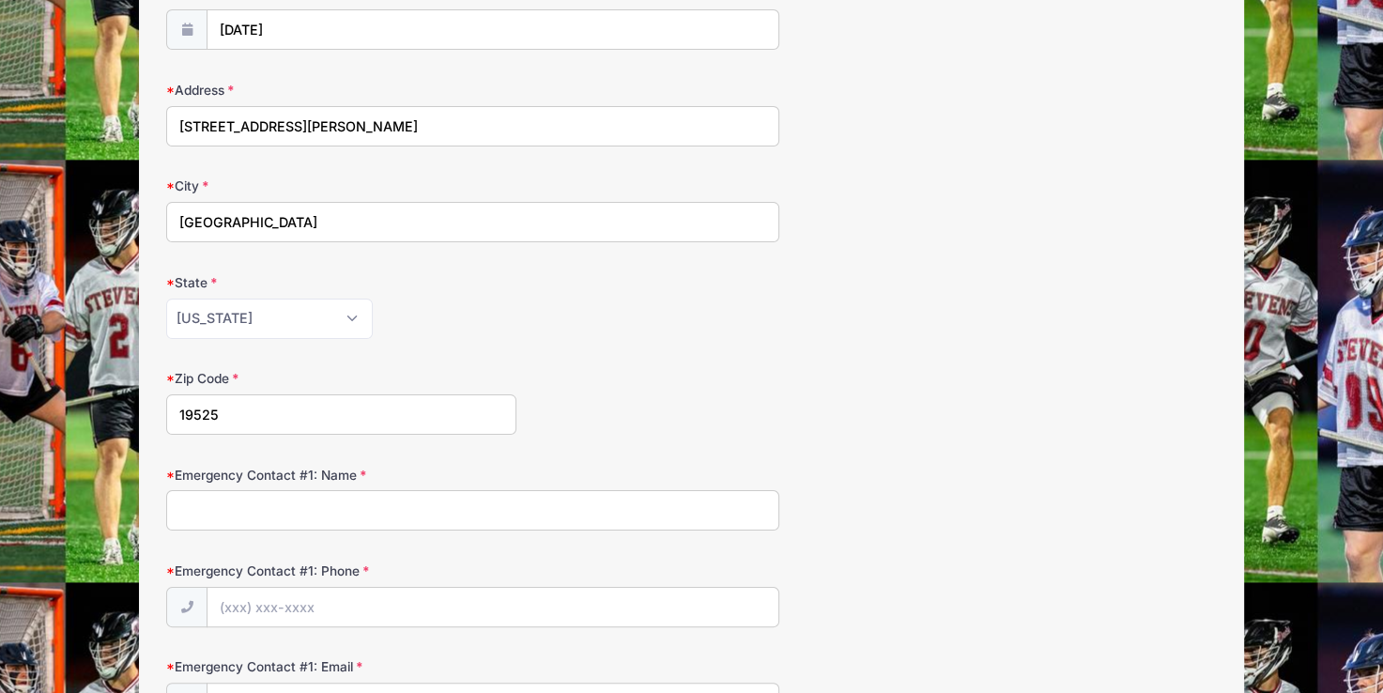
scroll to position [387, 0]
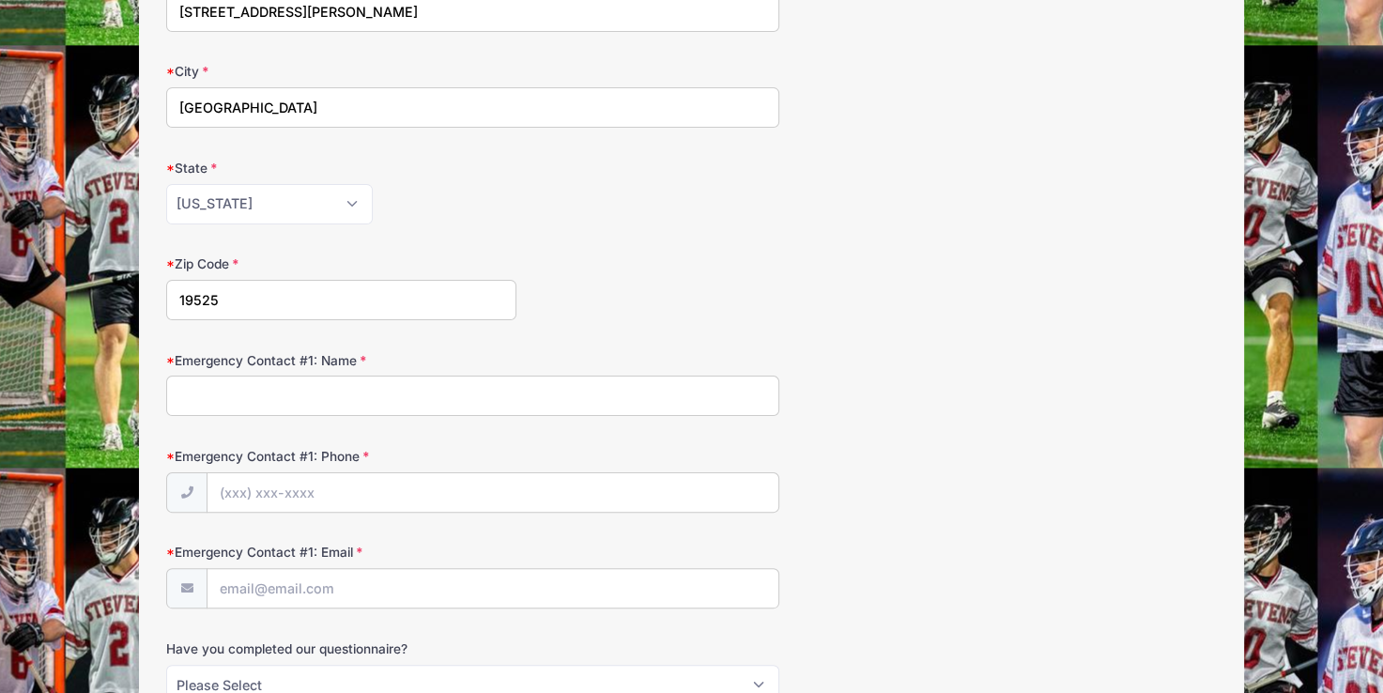
click at [354, 386] on input "Emergency Contact #1: Name" at bounding box center [472, 396] width 613 height 40
type input "Barb Ferri"
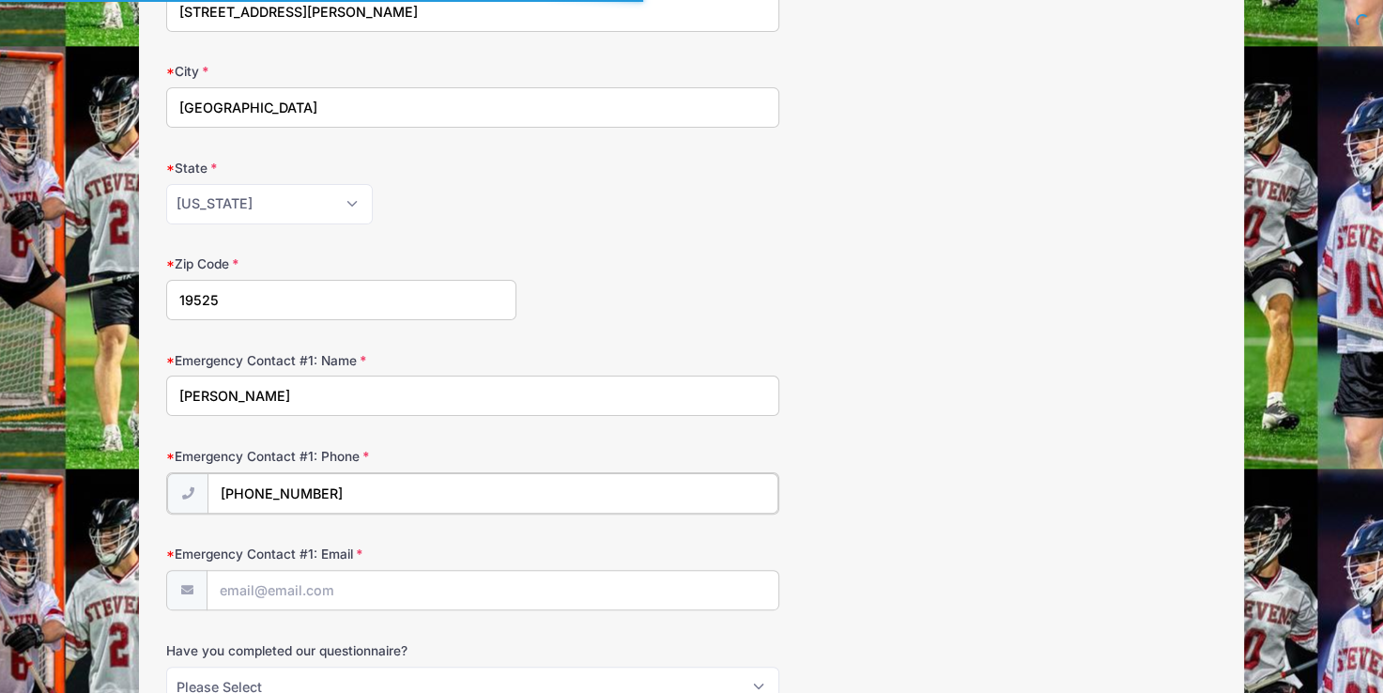
type input "(610) 804-6564"
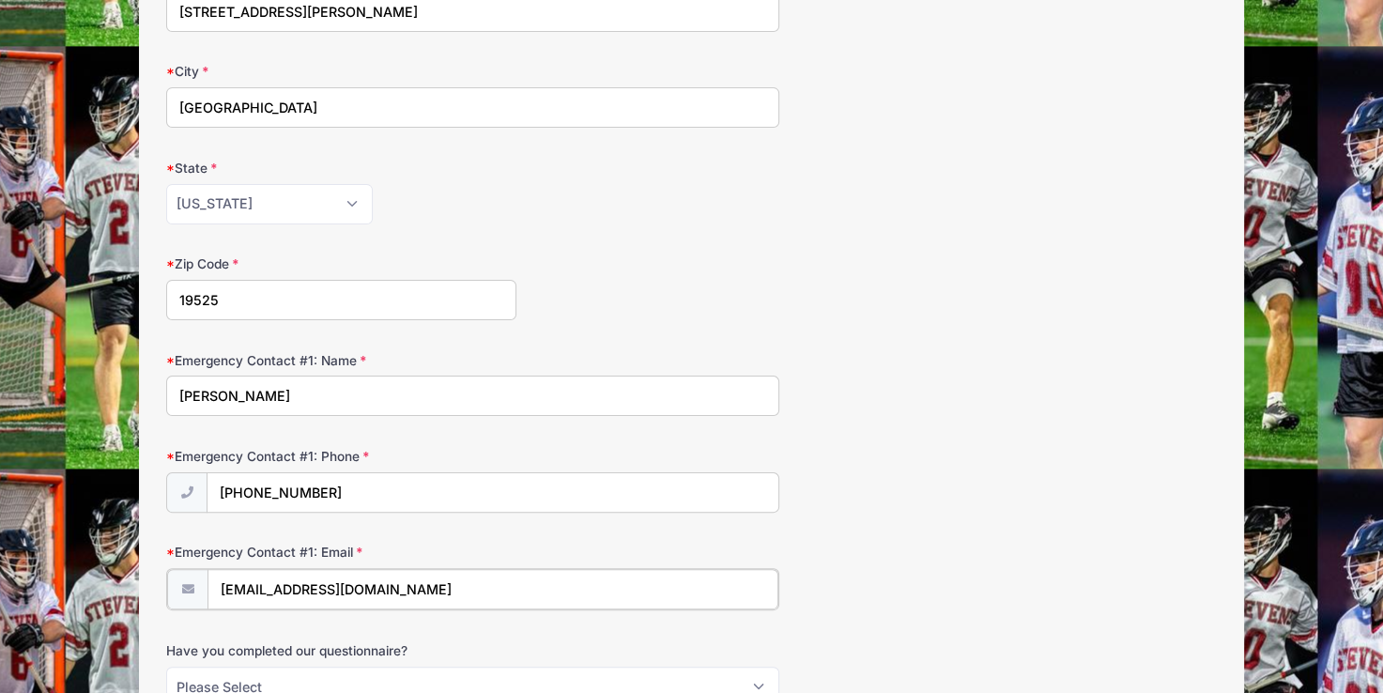
type input "[EMAIL_ADDRESS][DOMAIN_NAME]"
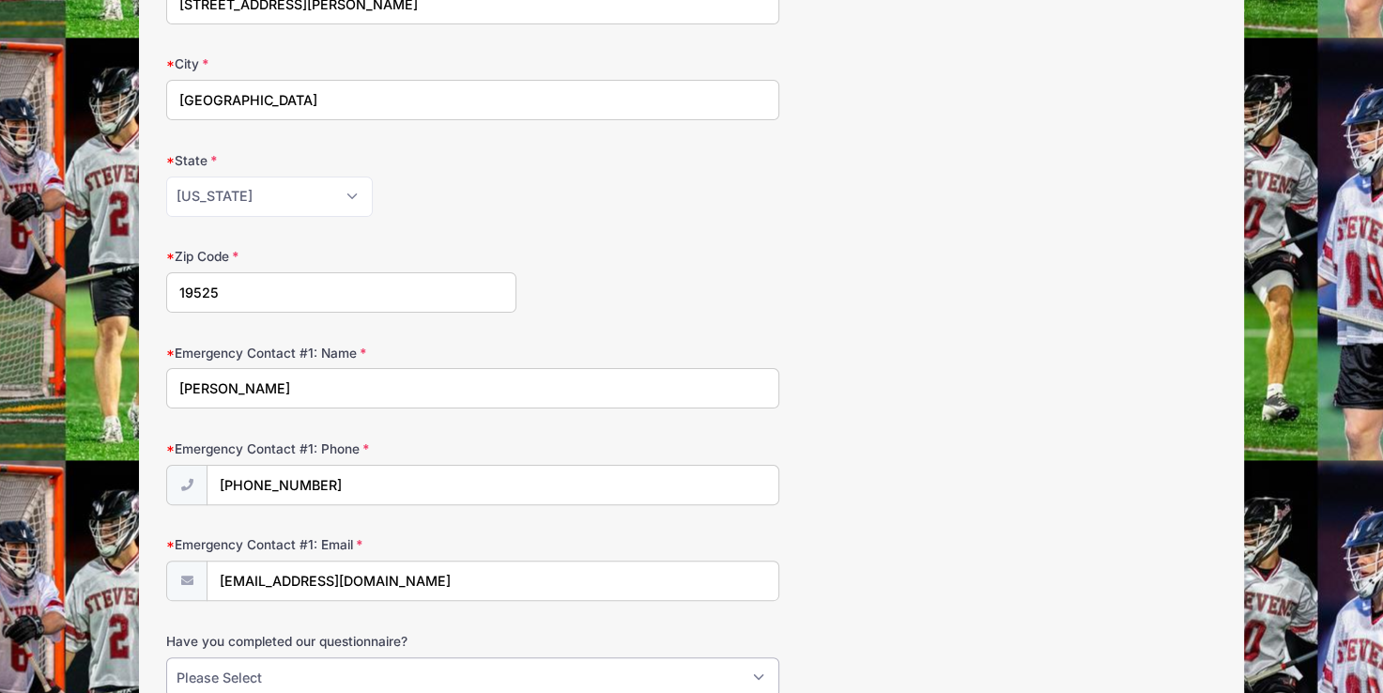
scroll to position [582, 0]
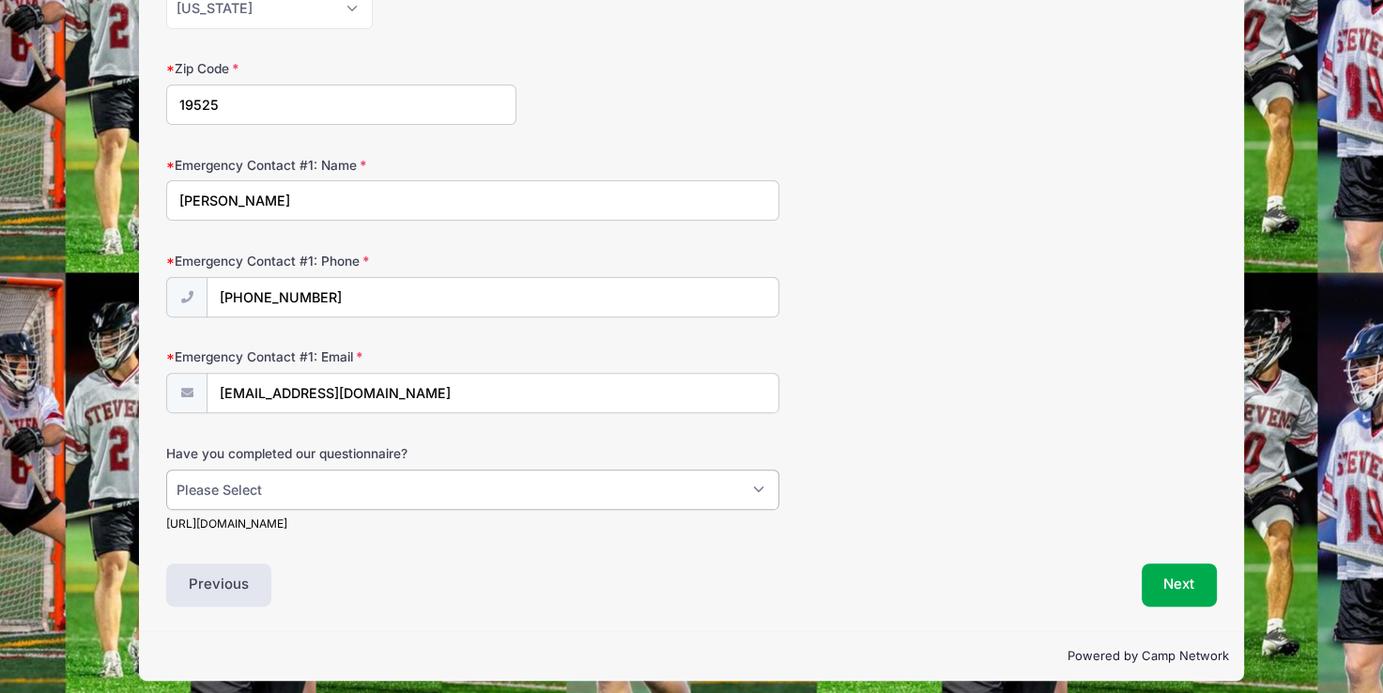
click at [753, 483] on select "Please Select Yes No" at bounding box center [472, 489] width 613 height 40
select select "Yes"
click at [166, 469] on select "Please Select Yes No" at bounding box center [472, 489] width 613 height 40
click at [1189, 584] on button "Next" at bounding box center [1180, 584] width 76 height 43
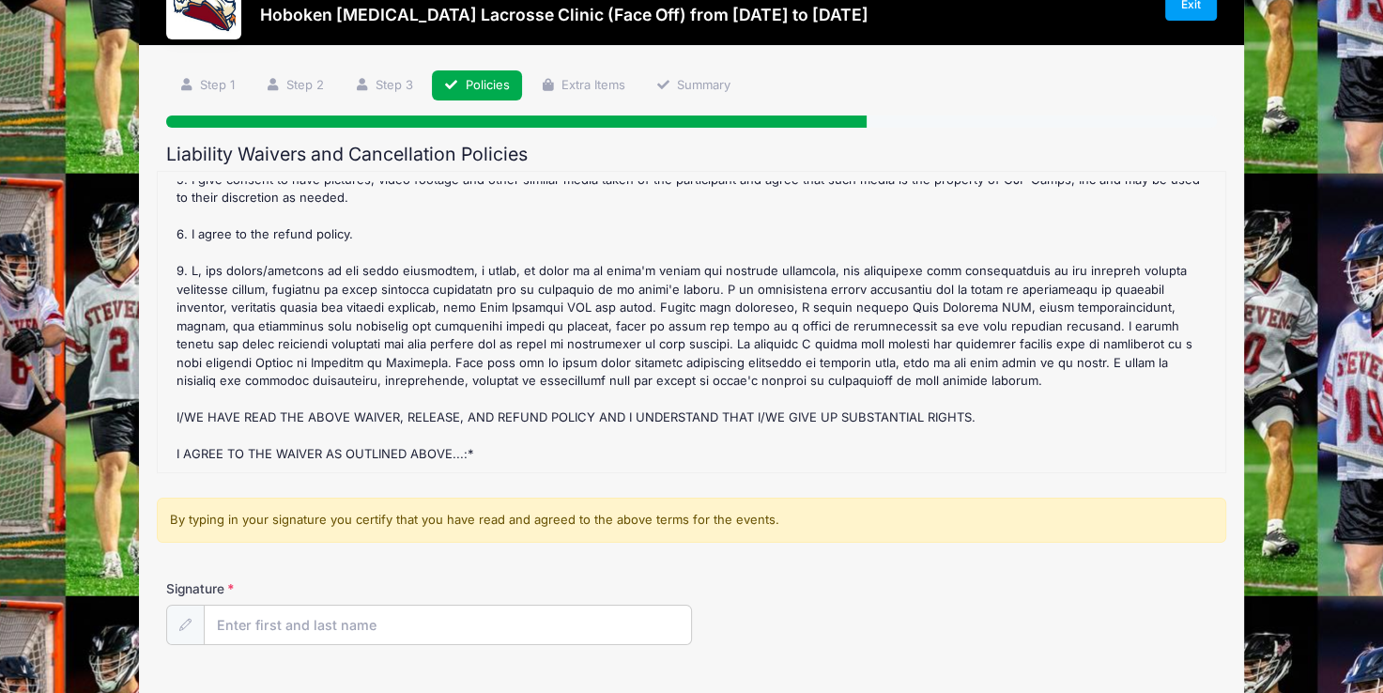
scroll to position [188, 0]
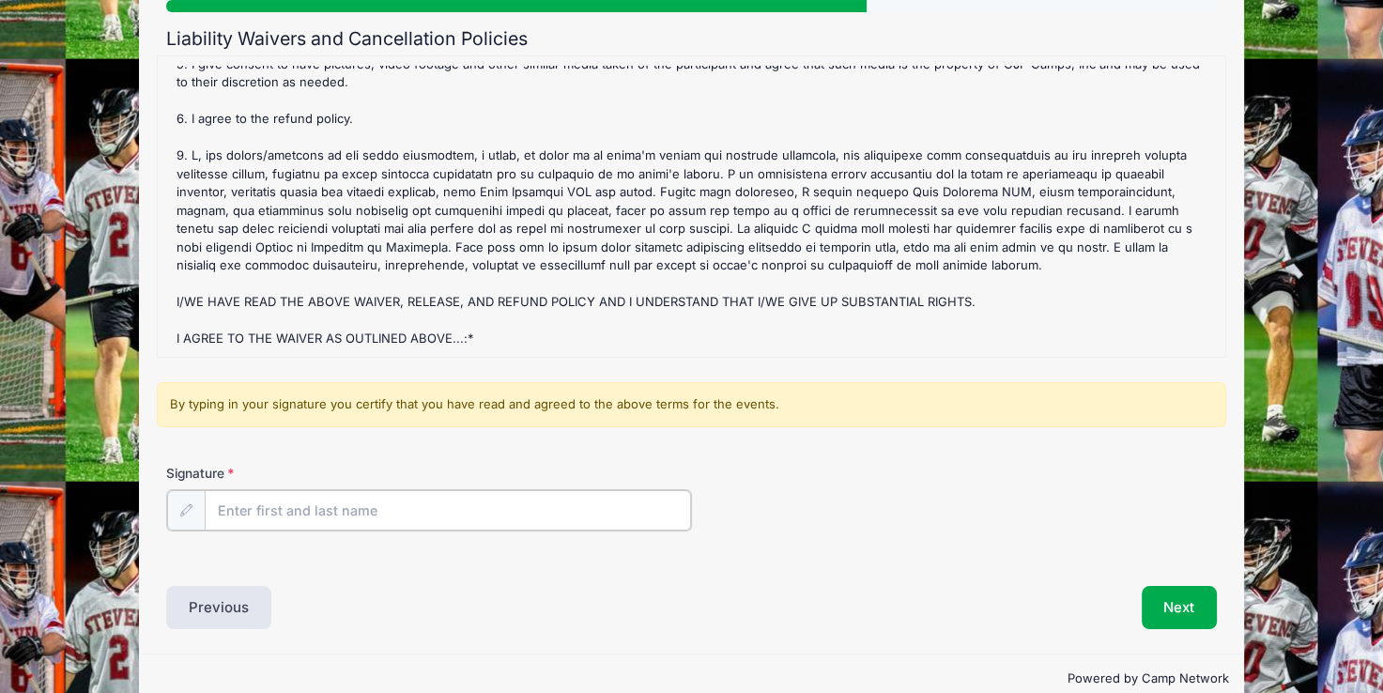
click at [368, 514] on input "Signature" at bounding box center [448, 510] width 486 height 40
type input "Barbara Ferri"
drag, startPoint x: 823, startPoint y: 632, endPoint x: 812, endPoint y: 633, distance: 11.3
click at [822, 632] on div "Step 4 /7 Step 1 Step 2 Step 3 Policies Extra Items Summary Participant Informa…" at bounding box center [692, 292] width 1106 height 722
click at [1183, 598] on button "Next" at bounding box center [1180, 605] width 76 height 43
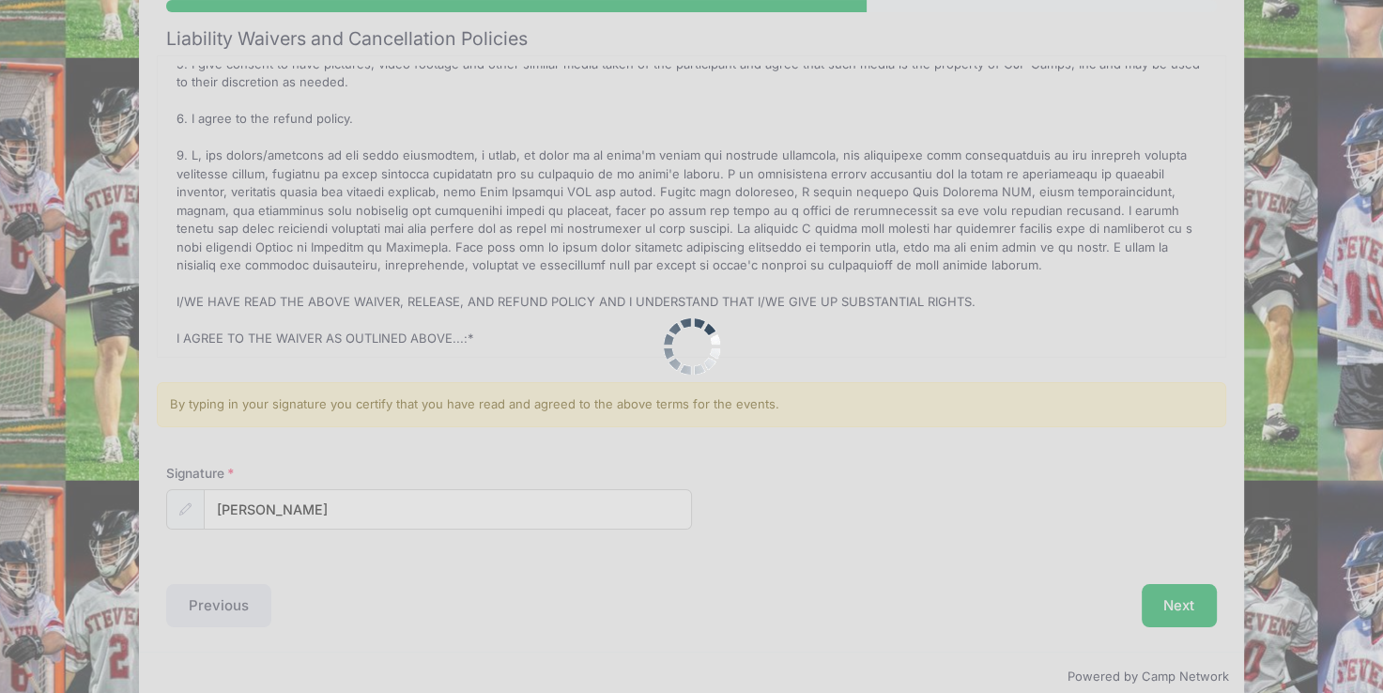
scroll to position [0, 0]
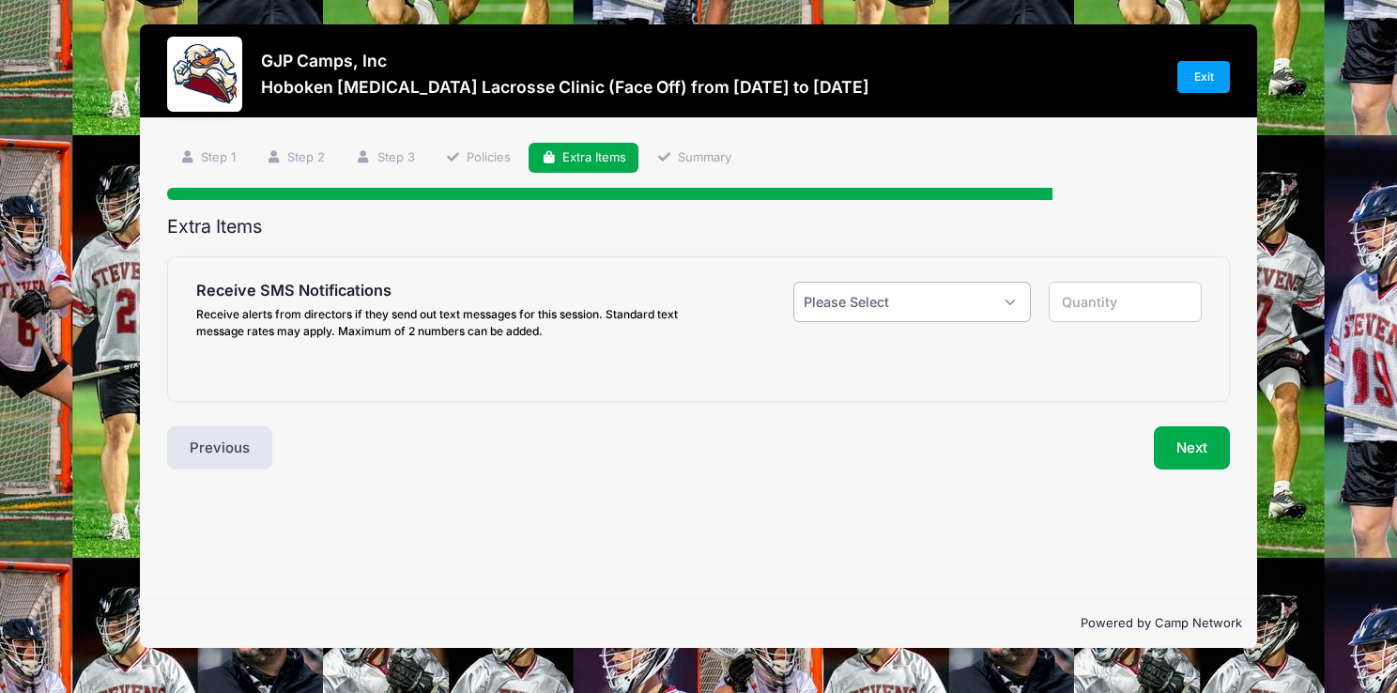
click at [1009, 303] on select "Please Select Yes ($0.00) No" at bounding box center [912, 302] width 238 height 40
select select "1"
click at [793, 282] on select "Please Select Yes ($0.00) No" at bounding box center [912, 302] width 238 height 40
type input "1"
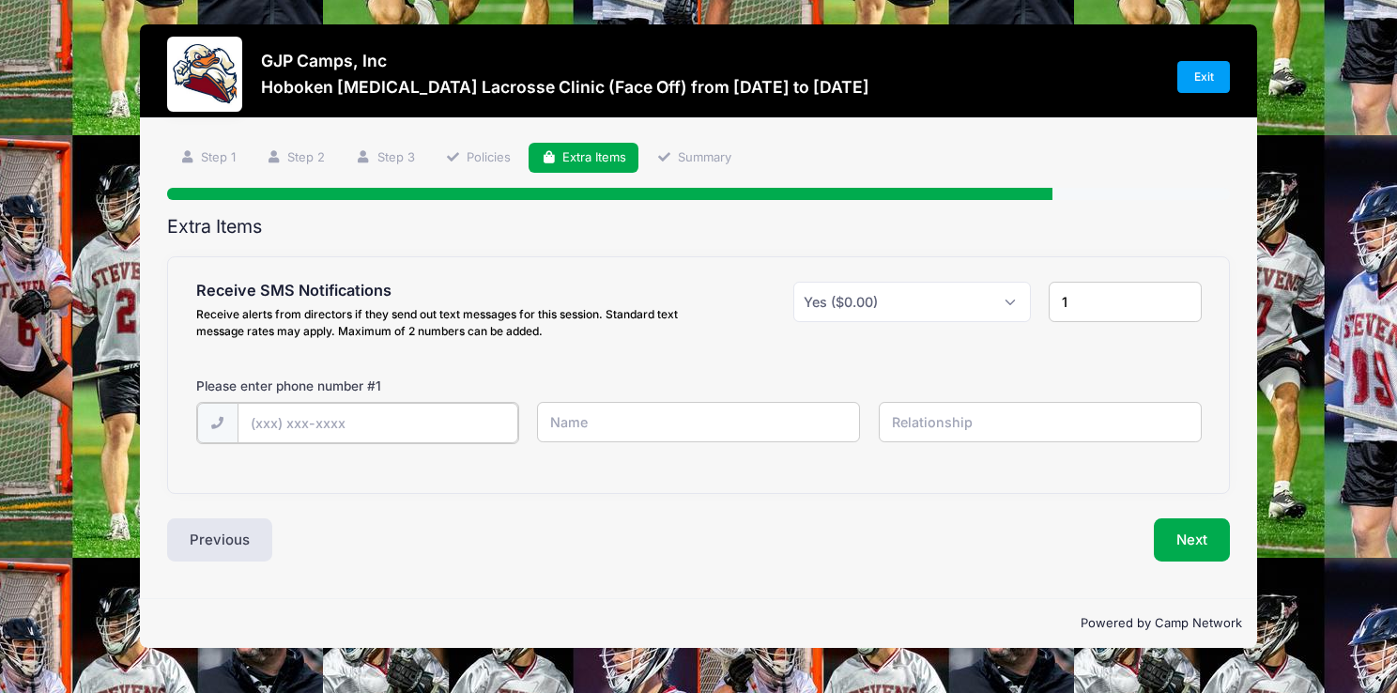
click at [311, 420] on input "text" at bounding box center [378, 423] width 281 height 40
type input "(610) 804-6564"
click at [631, 427] on input "text" at bounding box center [698, 422] width 323 height 40
type input "Barb"
type input "M"
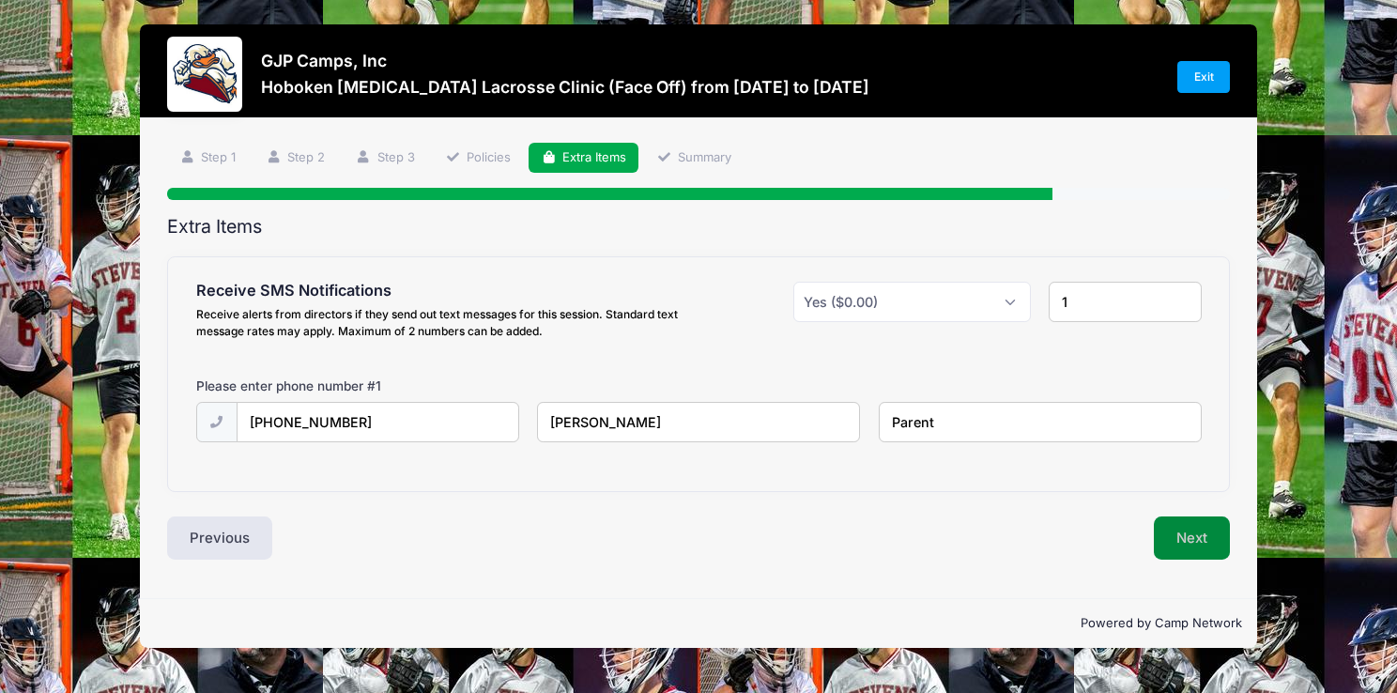
type input "Parent"
click at [1197, 537] on button "Next" at bounding box center [1192, 537] width 76 height 43
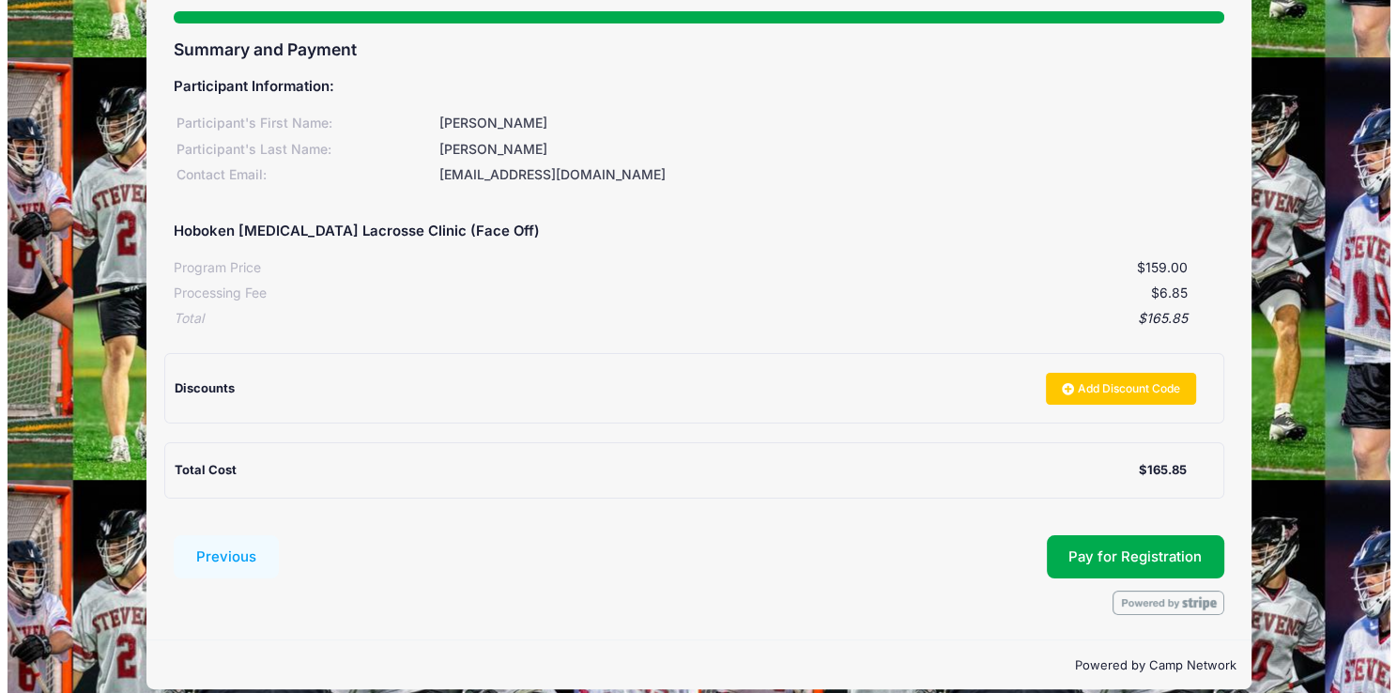
scroll to position [188, 0]
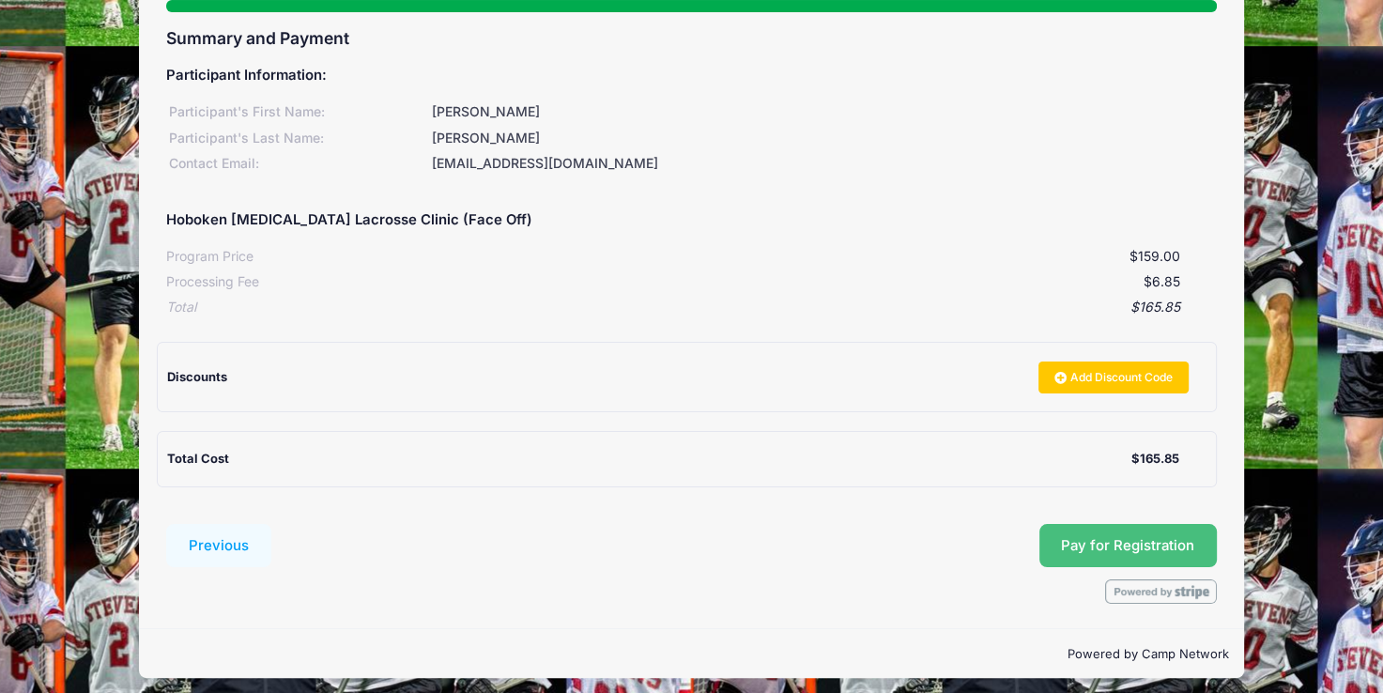
click at [1093, 541] on button "Pay for Registration" at bounding box center [1128, 545] width 178 height 43
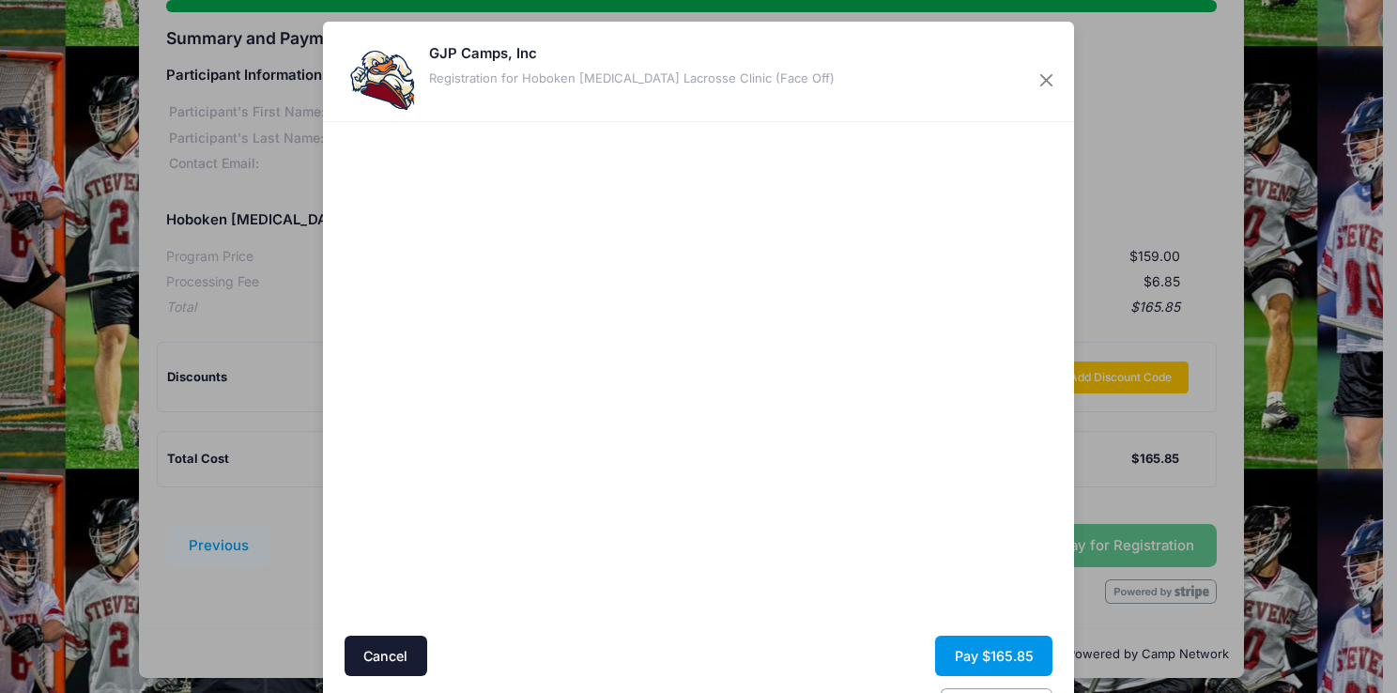
click at [1009, 652] on button "Pay $165.85" at bounding box center [993, 656] width 117 height 40
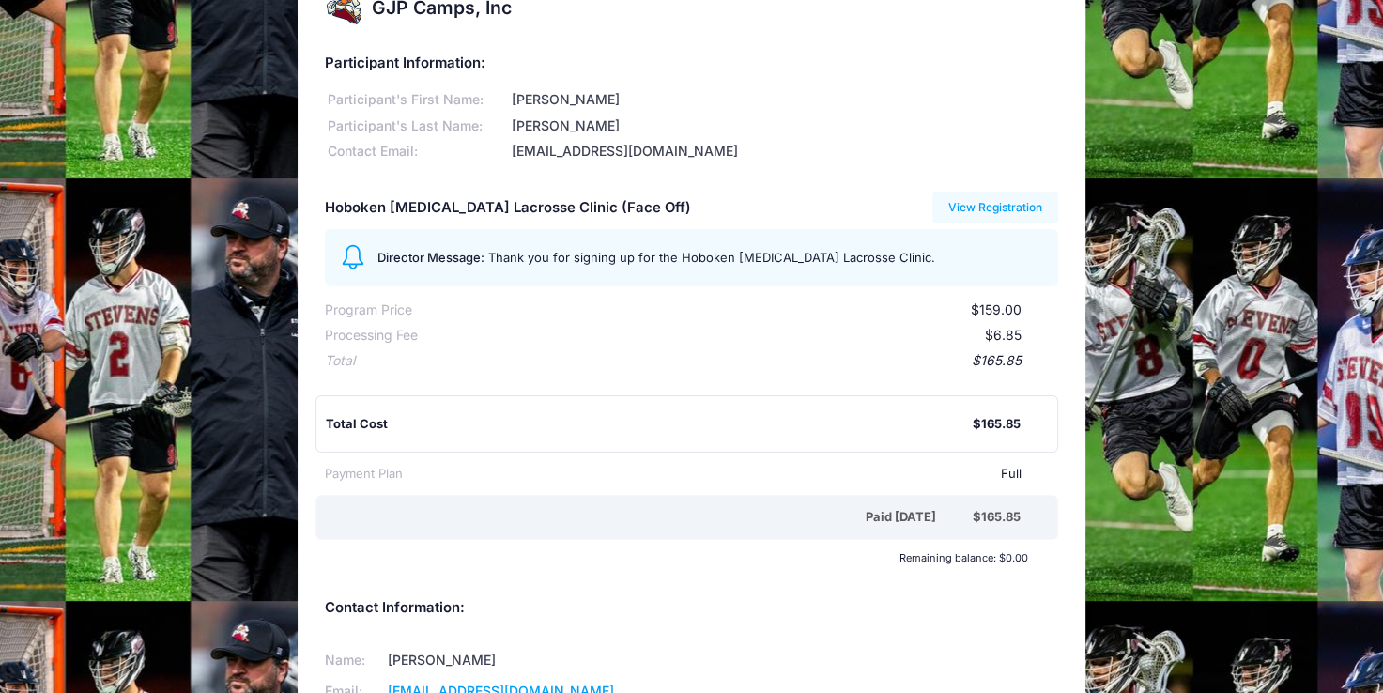
scroll to position [94, 0]
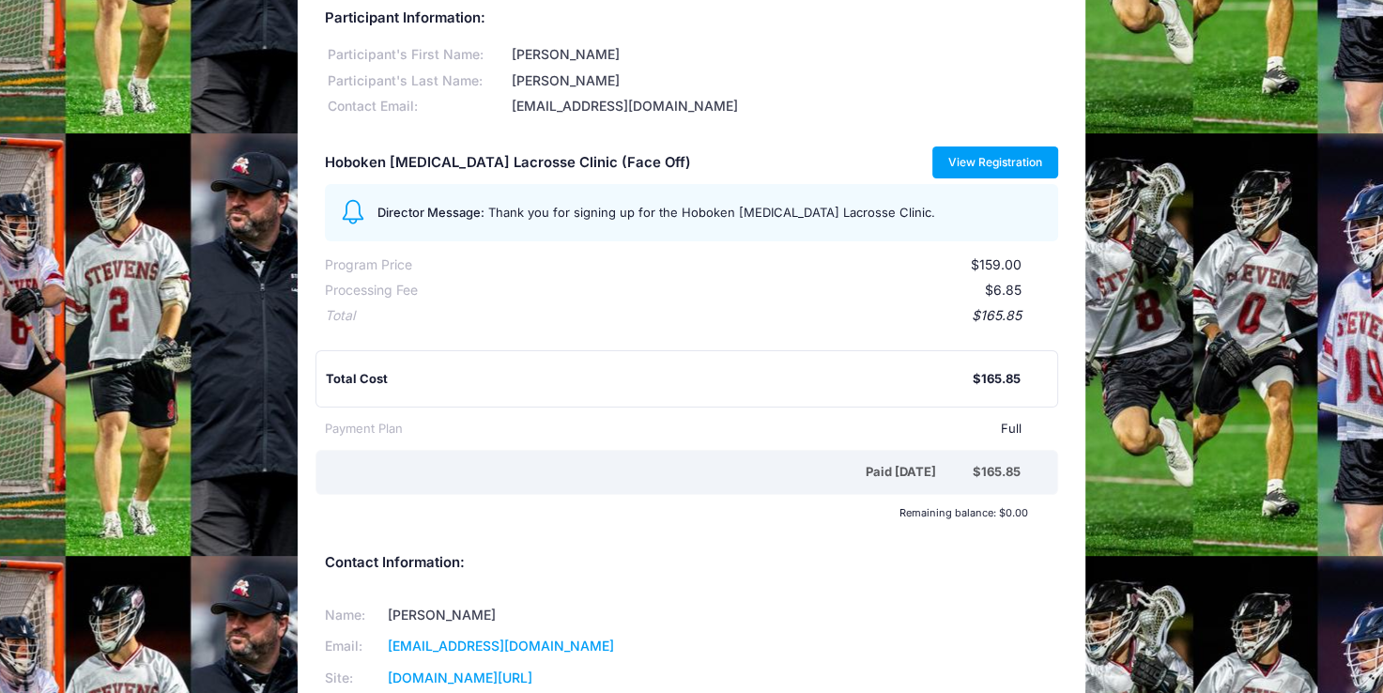
click at [983, 156] on link "View Registration" at bounding box center [995, 162] width 127 height 32
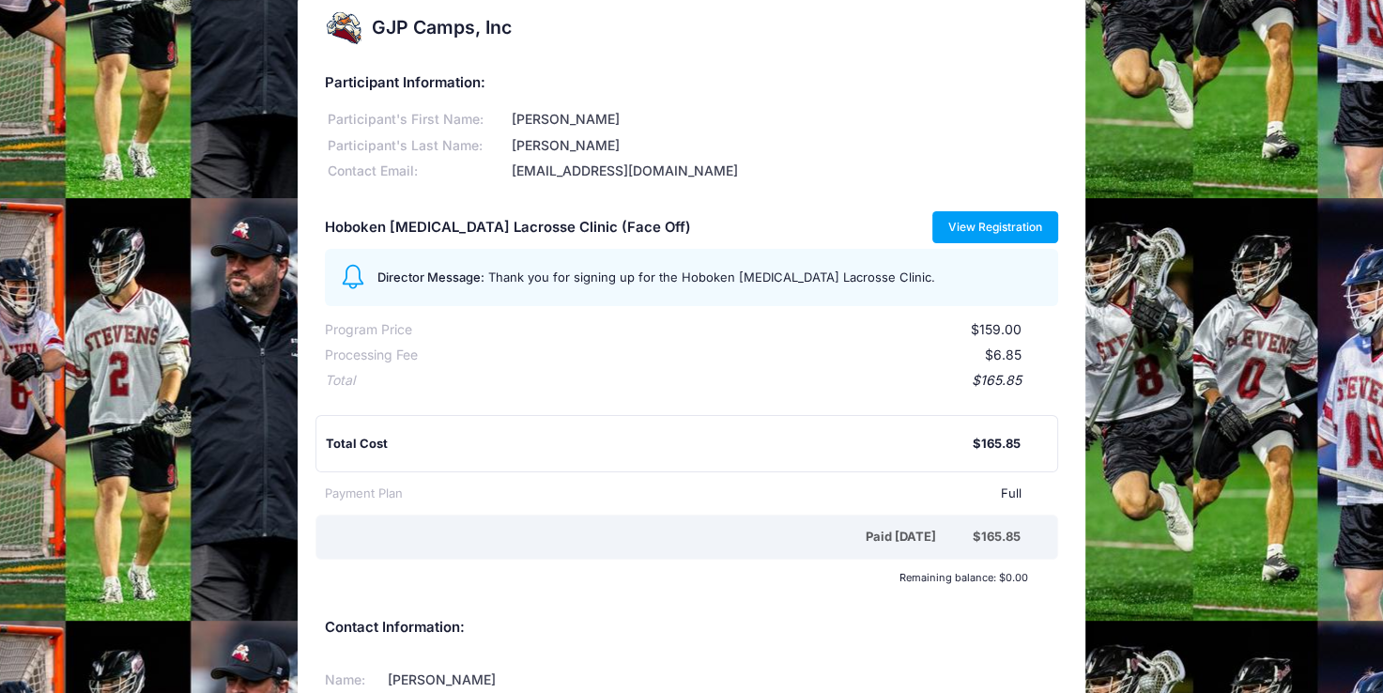
scroll to position [0, 0]
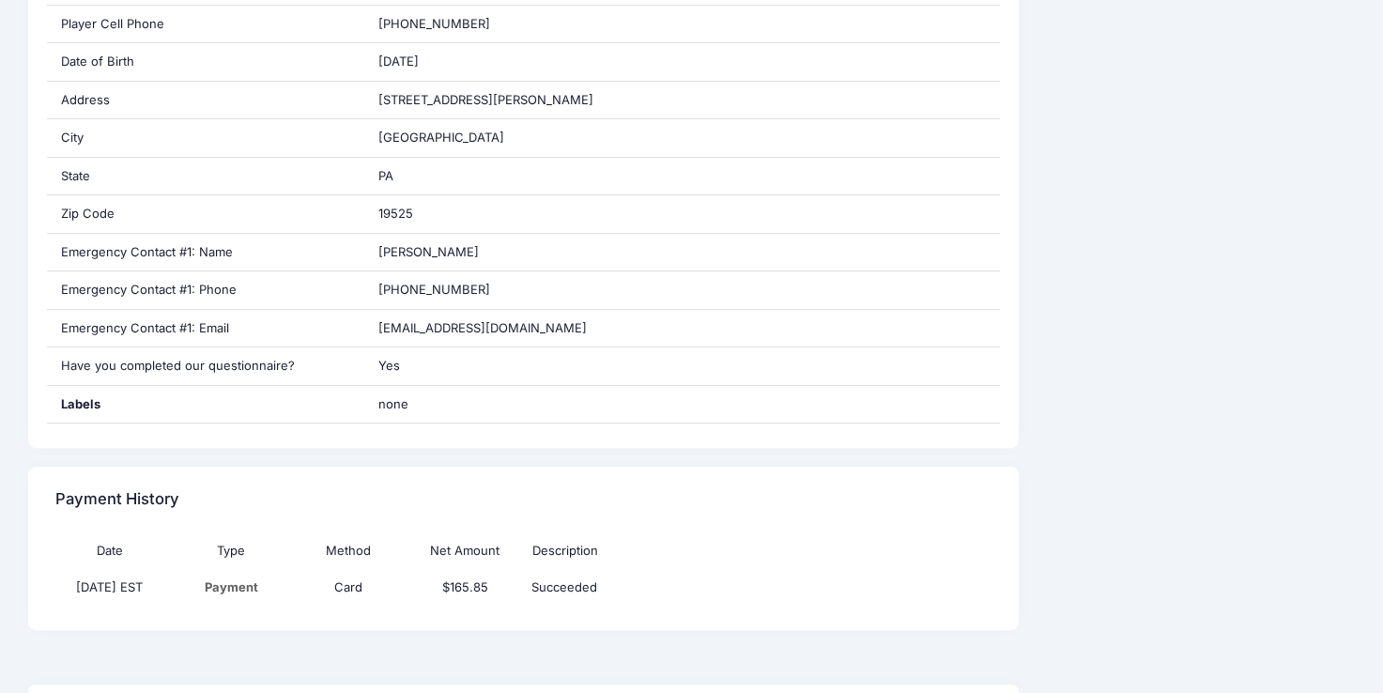
scroll to position [168, 0]
